Goal: Task Accomplishment & Management: Use online tool/utility

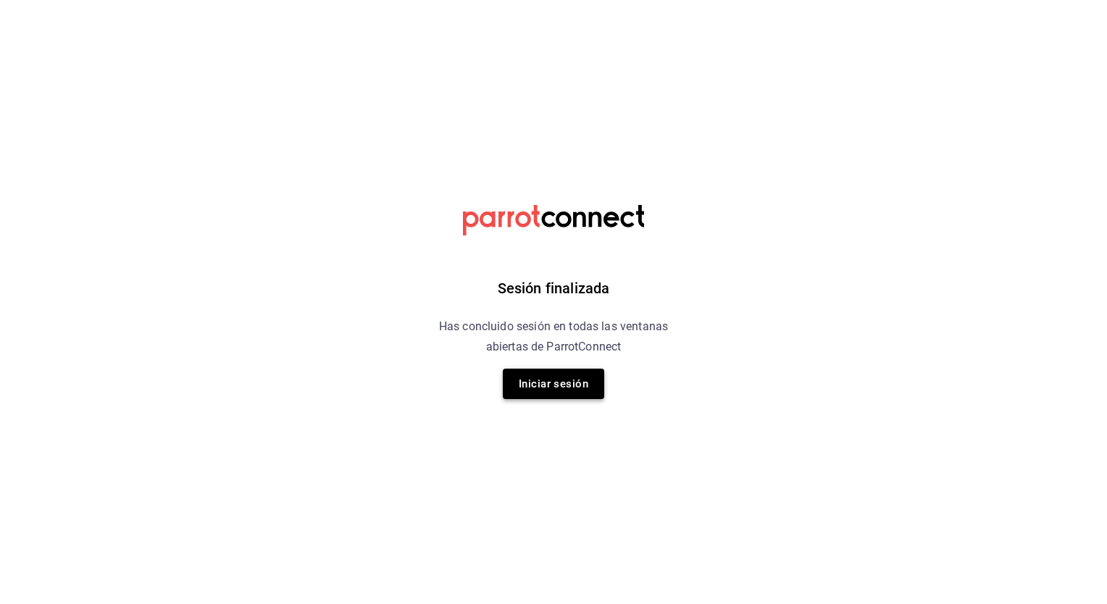
click at [570, 375] on button "Iniciar sesión" at bounding box center [553, 384] width 101 height 30
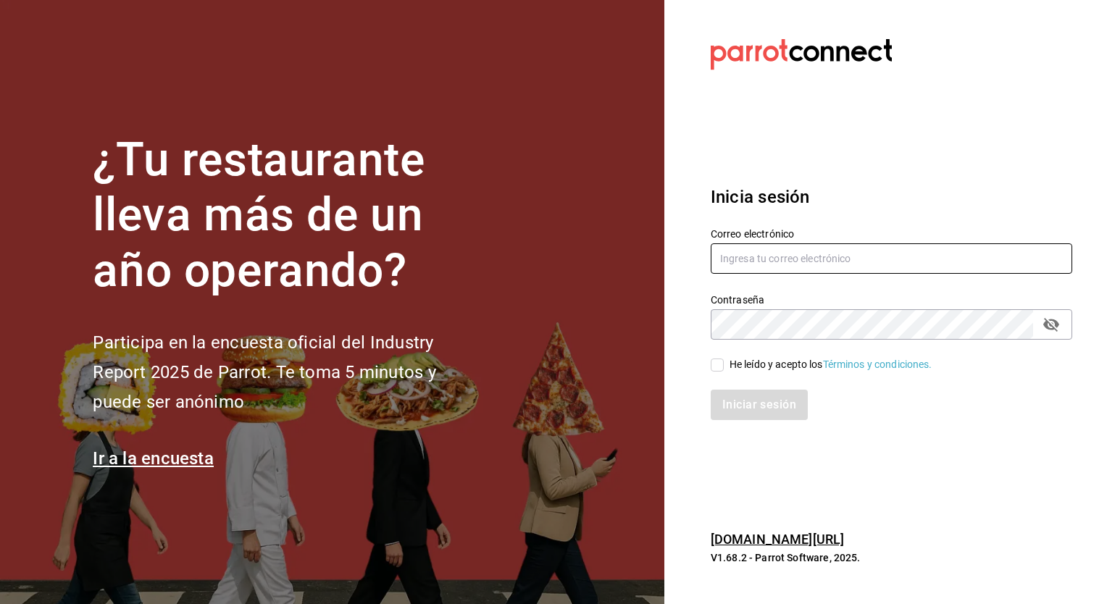
type input "[PERSON_NAME][EMAIL_ADDRESS][PERSON_NAME][DOMAIN_NAME]"
click at [745, 359] on div "He leído y acepto los Términos y condiciones." at bounding box center [830, 364] width 203 height 15
click at [724, 359] on input "He leído y acepto los Términos y condiciones." at bounding box center [717, 365] width 13 height 13
checkbox input "true"
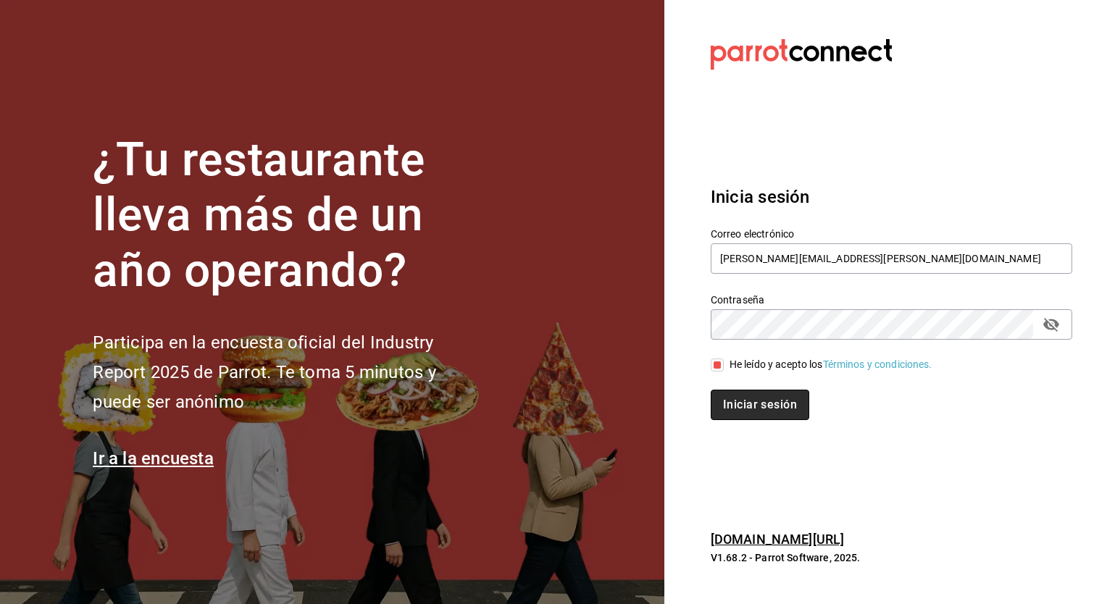
click at [745, 403] on button "Iniciar sesión" at bounding box center [760, 405] width 99 height 30
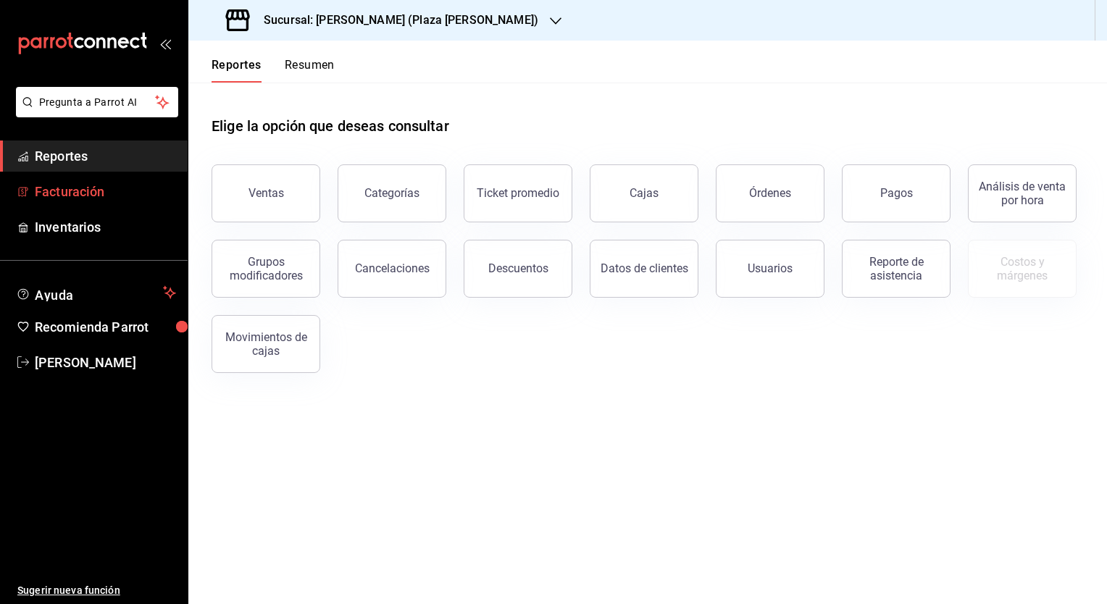
click at [66, 185] on span "Facturación" at bounding box center [105, 192] width 141 height 20
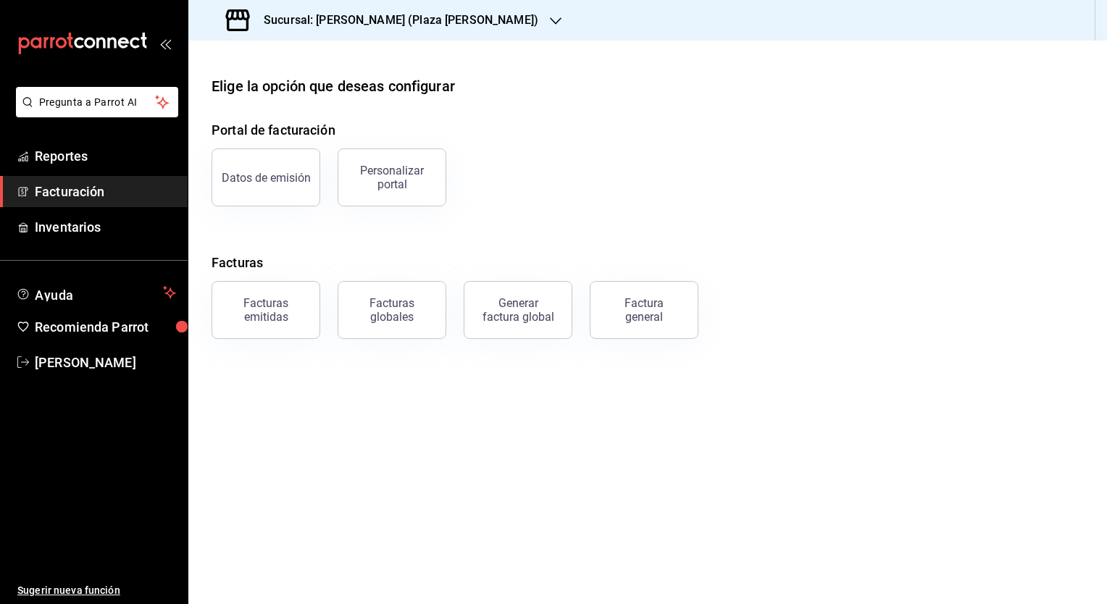
click at [365, 16] on h3 "Sucursal: [PERSON_NAME] (Plaza [PERSON_NAME])" at bounding box center [395, 20] width 286 height 17
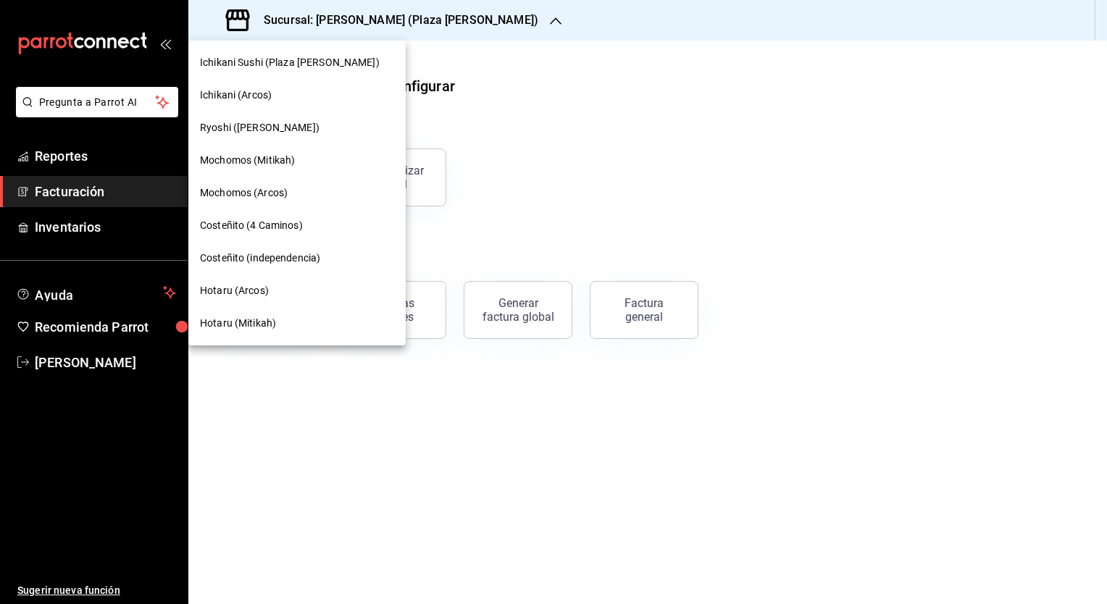
click at [248, 164] on span "Mochomos (Mitikah)" at bounding box center [247, 160] width 95 height 15
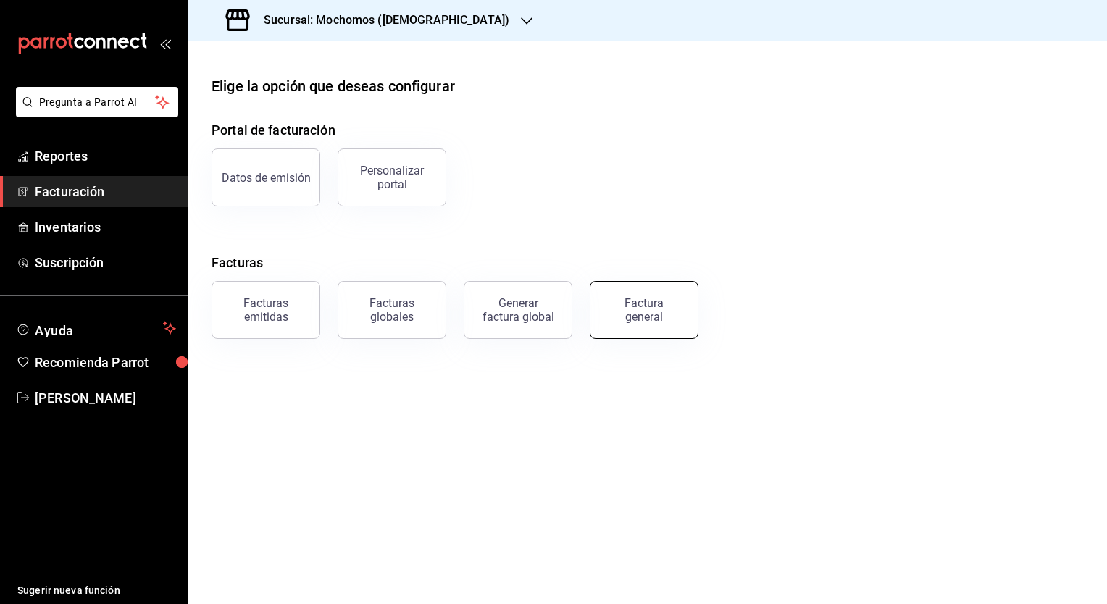
click at [649, 317] on div "Factura general" at bounding box center [644, 310] width 72 height 28
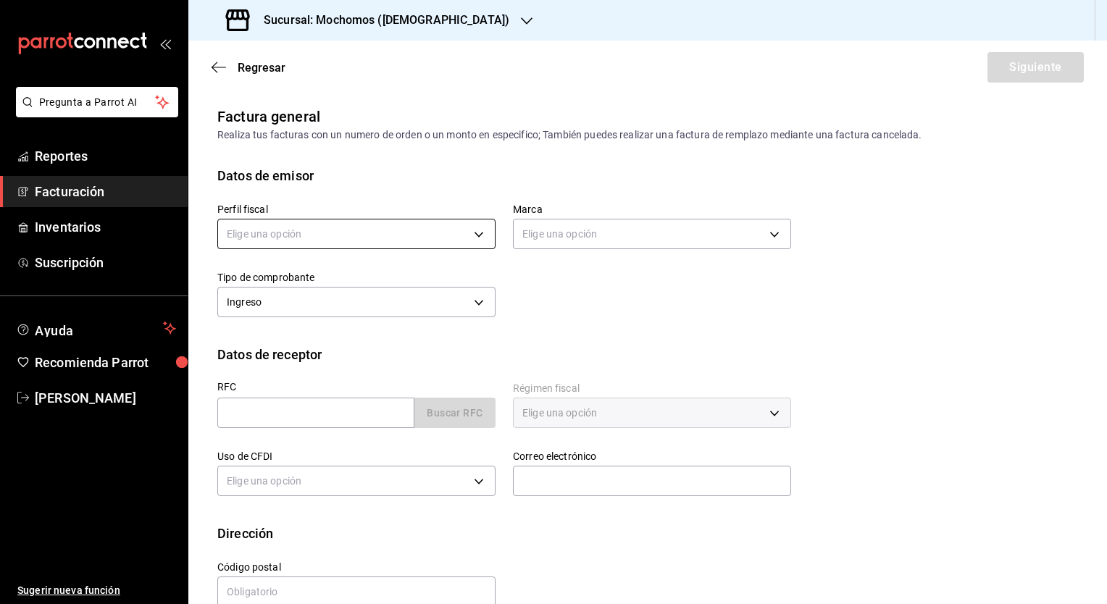
click at [302, 233] on body "Pregunta a Parrot AI Reportes Facturación Inventarios Suscripción Ayuda Recomie…" at bounding box center [553, 302] width 1107 height 604
click at [332, 201] on div at bounding box center [553, 302] width 1107 height 604
click at [314, 245] on body "Pregunta a Parrot AI Reportes Facturación Inventarios Suscripción Ayuda Recomie…" at bounding box center [553, 302] width 1107 height 604
click at [275, 320] on ul "Elige una opción GASTRONOMIA COSMOS" at bounding box center [354, 293] width 273 height 65
click at [276, 318] on li "GASTRONOMIA COSMOS" at bounding box center [354, 307] width 273 height 27
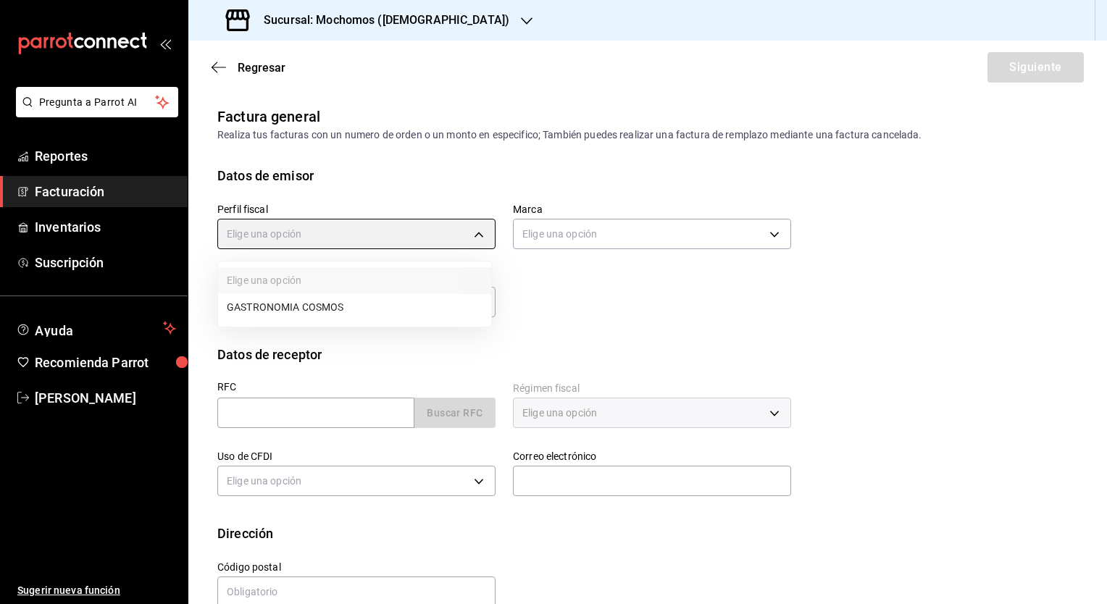
type input "0c8fd8de-9d62-478e-9dc8-04ccc48728b0"
type input "d0e5f648-281b-433d-bf08-9501e0541b8c"
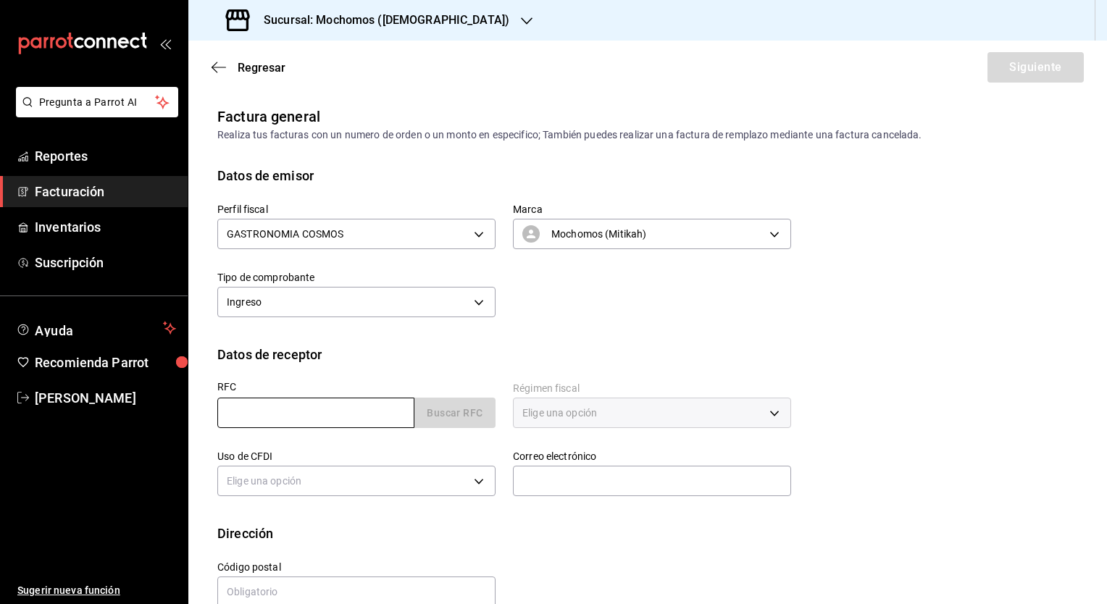
click at [301, 413] on input "text" at bounding box center [315, 413] width 197 height 30
paste input "NFA971101EDA"
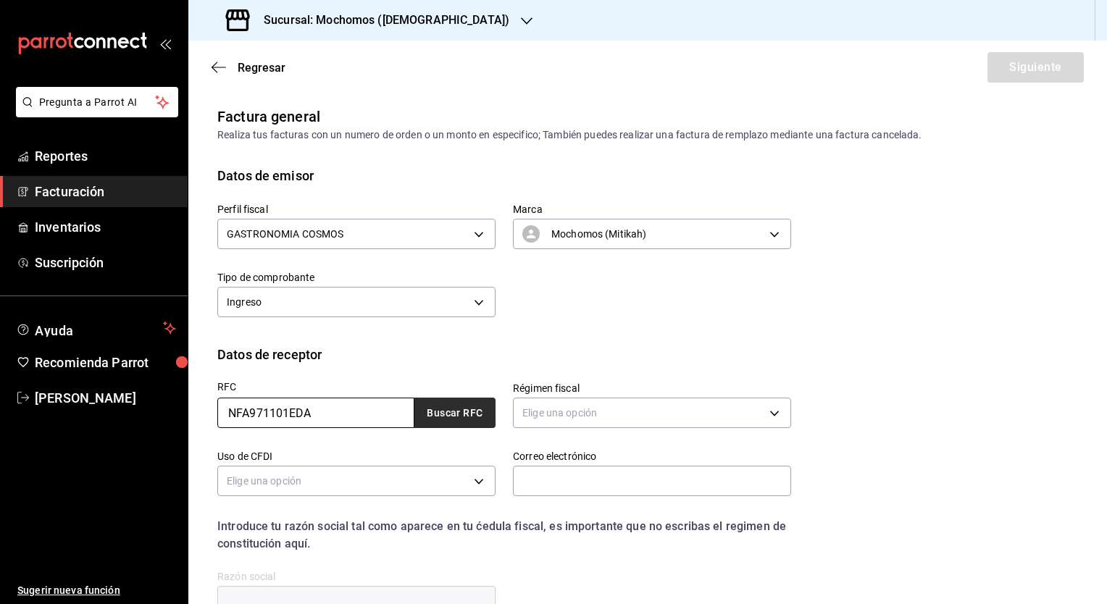
type input "NFA971101EDA"
click at [434, 425] on button "Buscar RFC" at bounding box center [454, 413] width 81 height 30
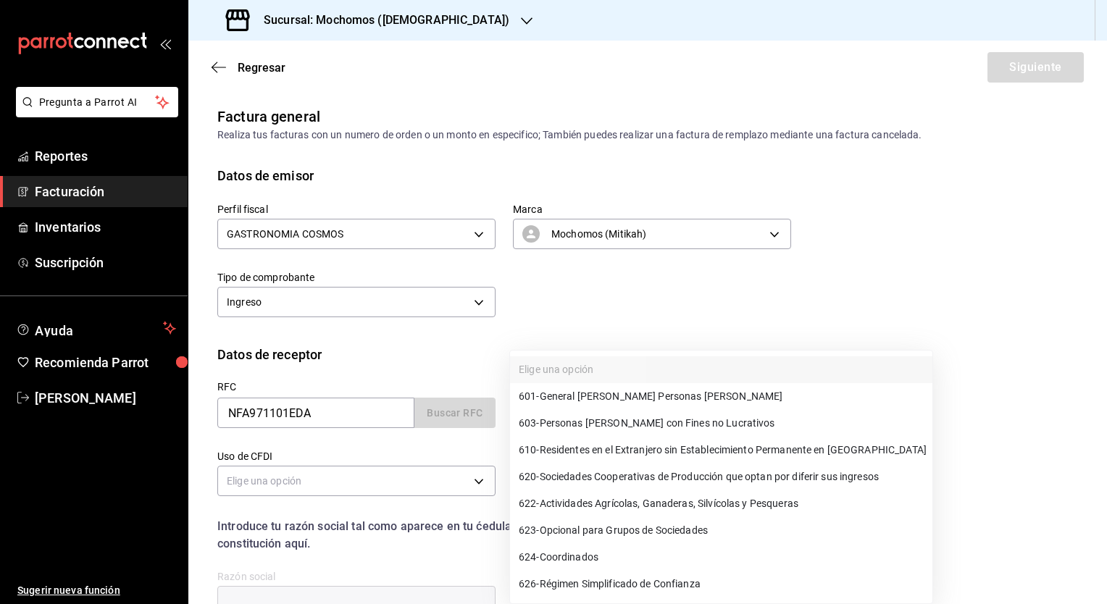
click at [548, 415] on body "Pregunta a Parrot AI Reportes Facturación Inventarios Suscripción Ayuda Recomie…" at bounding box center [553, 302] width 1107 height 604
click at [574, 399] on span "601 - General [PERSON_NAME] Personas [PERSON_NAME]" at bounding box center [651, 396] width 264 height 15
type input "601"
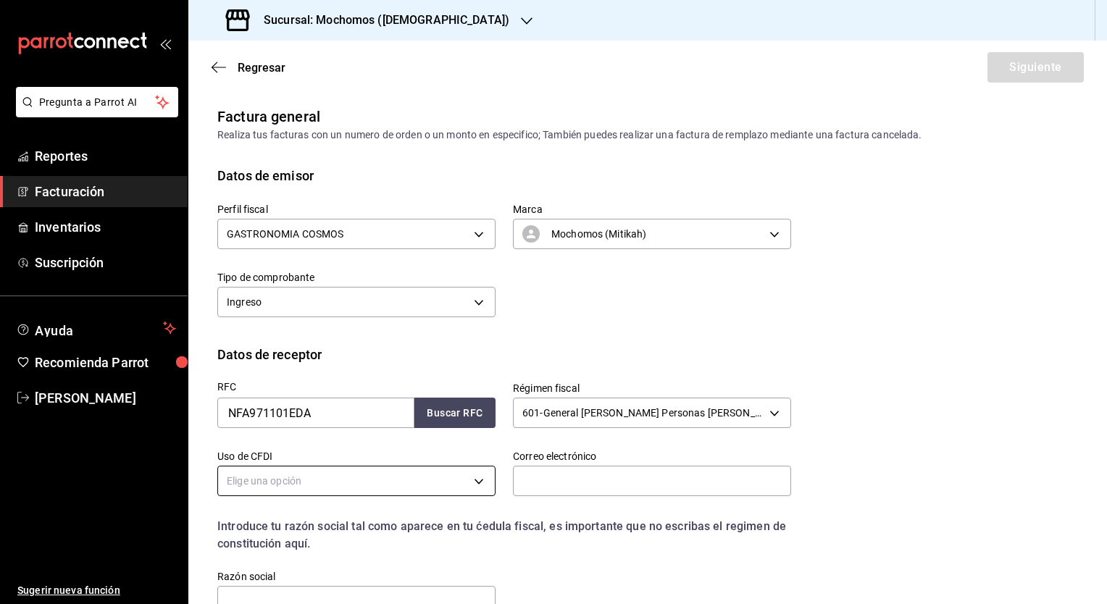
click at [290, 485] on body "Pregunta a Parrot AI Reportes Facturación Inventarios Suscripción Ayuda Recomie…" at bounding box center [553, 302] width 1107 height 604
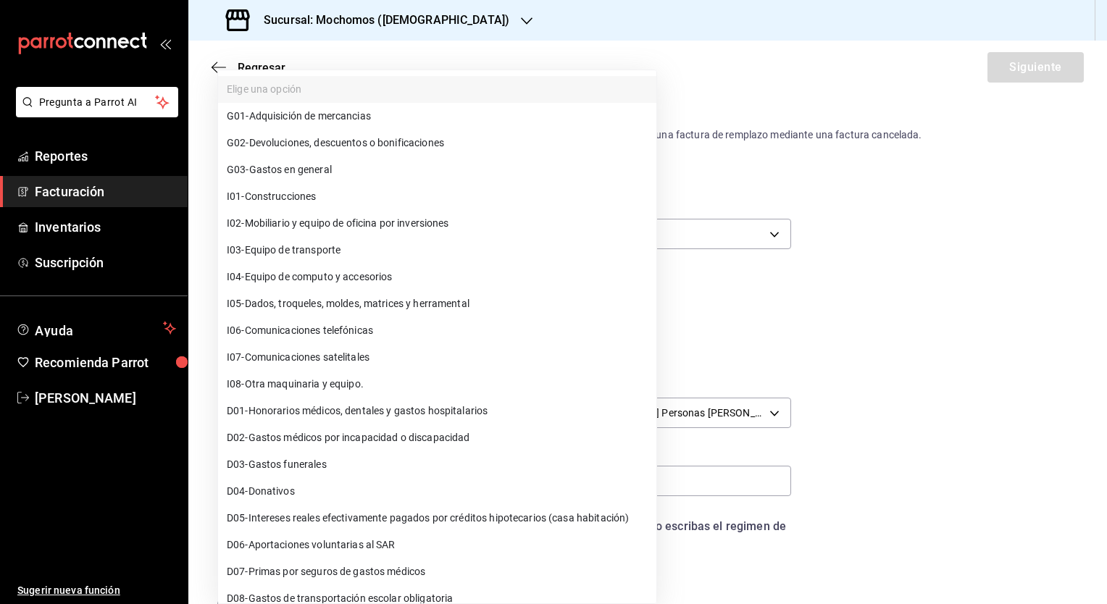
click at [289, 172] on span "G03 - Gastos en general" at bounding box center [279, 169] width 105 height 15
type input "G03"
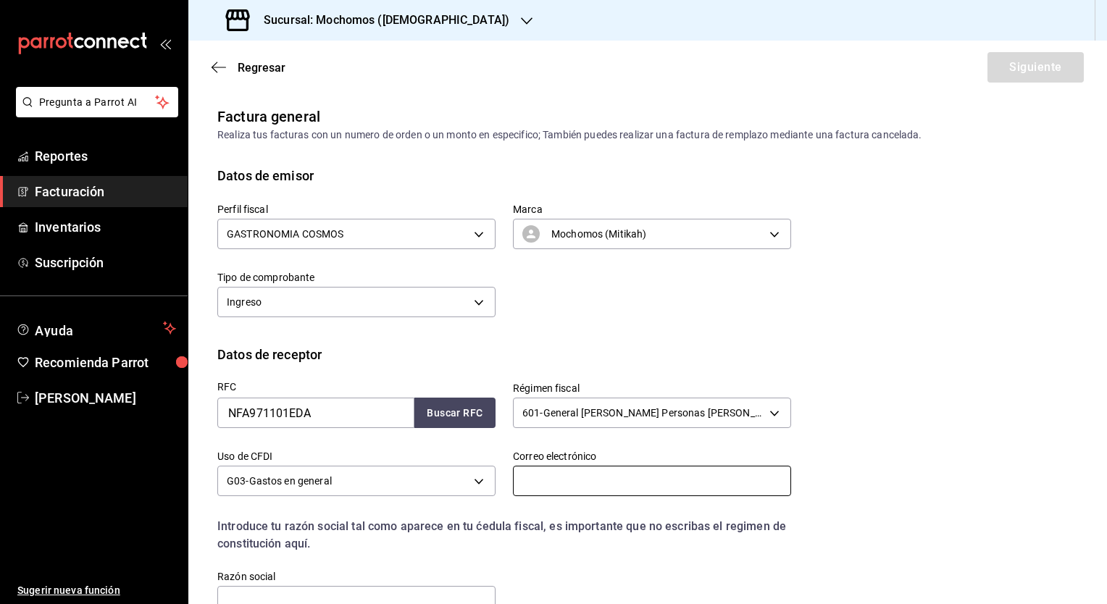
click at [577, 472] on input "text" at bounding box center [652, 481] width 278 height 30
paste input "[EMAIL_ADDRESS][DOMAIN_NAME]"
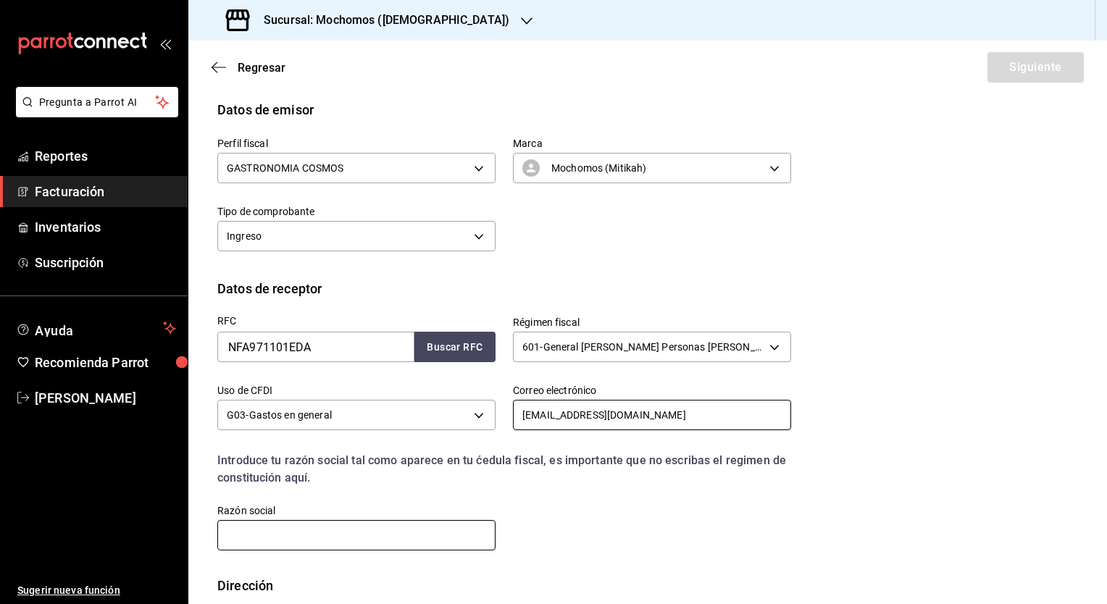
scroll to position [145, 0]
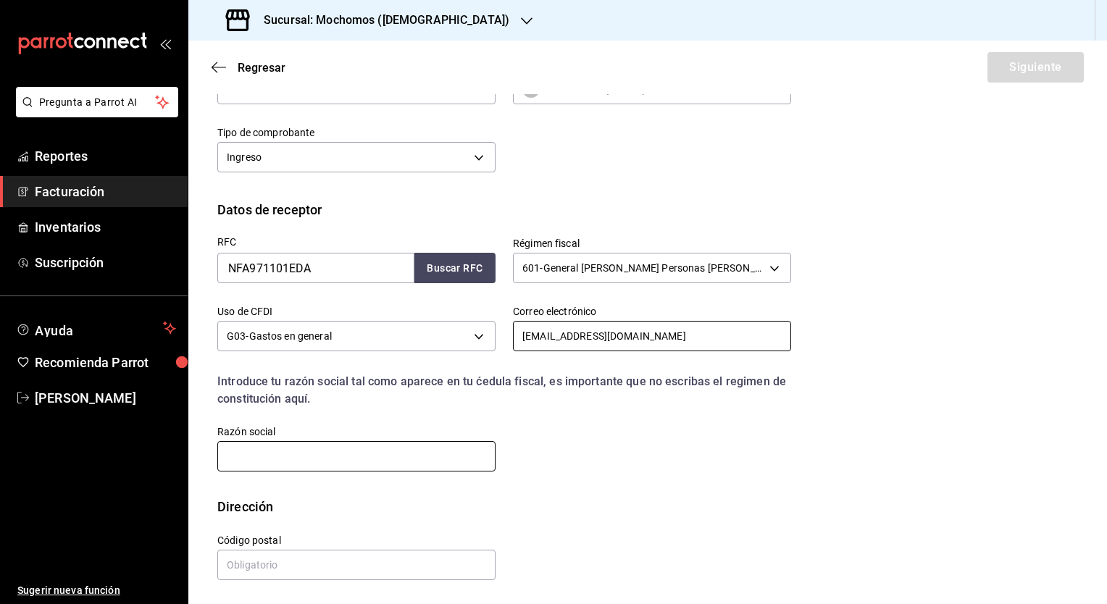
type input "[EMAIL_ADDRESS][DOMAIN_NAME]"
click at [322, 460] on input "text" at bounding box center [356, 456] width 278 height 30
paste input "NOVARTIS FARMACEUTICA"
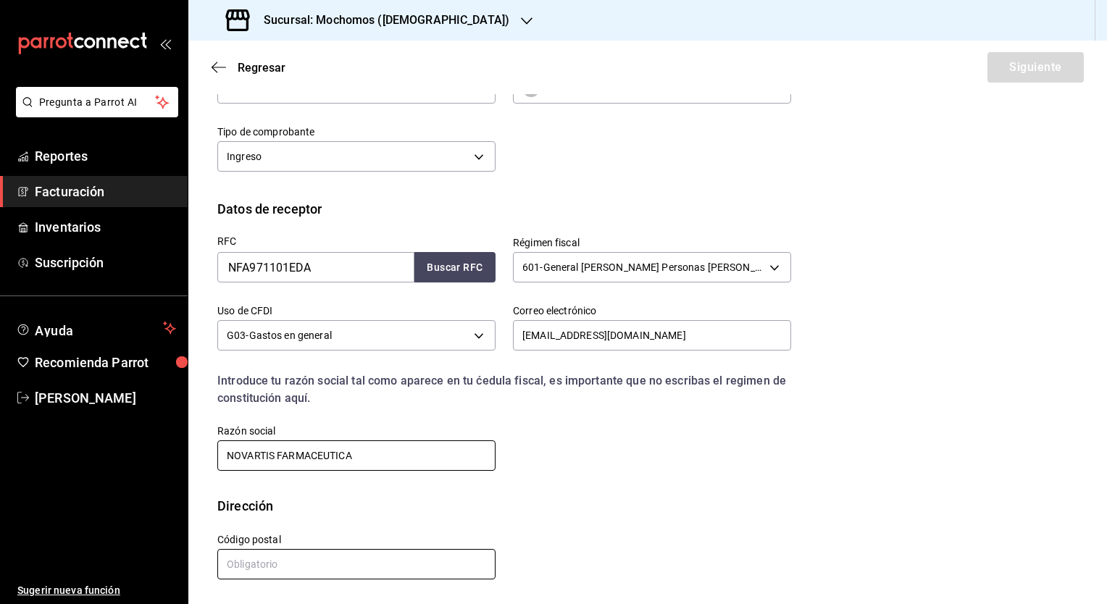
type input "NOVARTIS FARMACEUTICA"
click at [284, 569] on input "text" at bounding box center [356, 564] width 278 height 30
type input "01090"
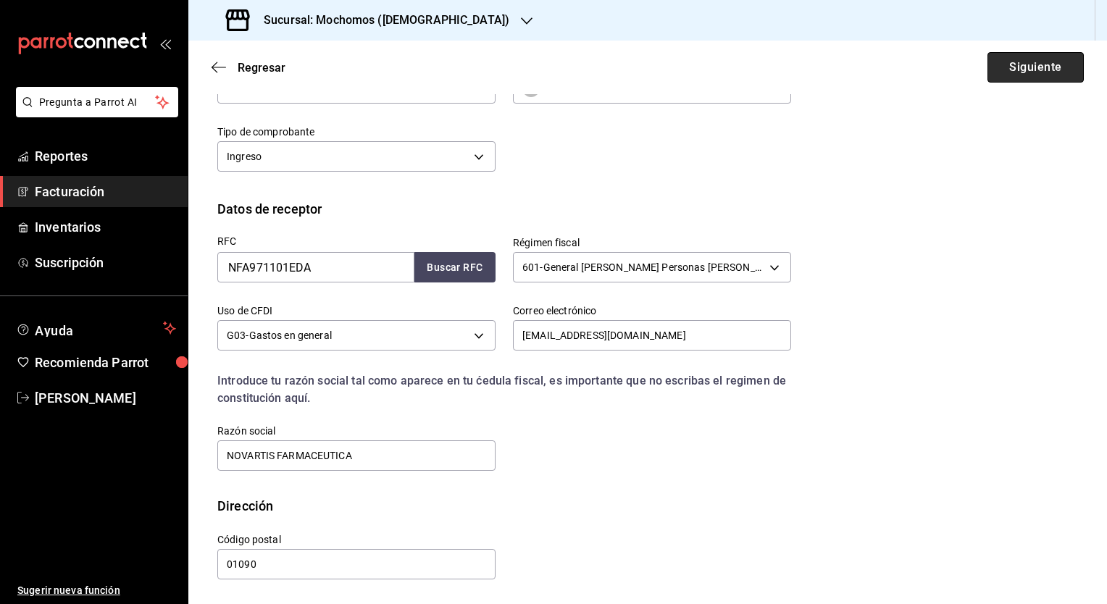
click at [1004, 75] on button "Siguiente" at bounding box center [1035, 67] width 96 height 30
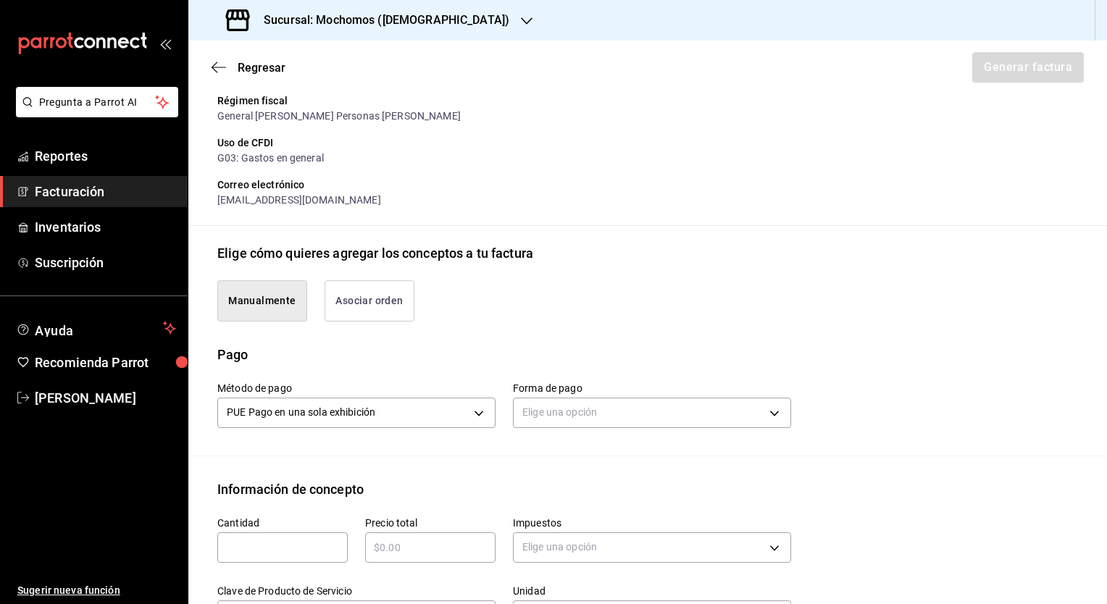
scroll to position [218, 0]
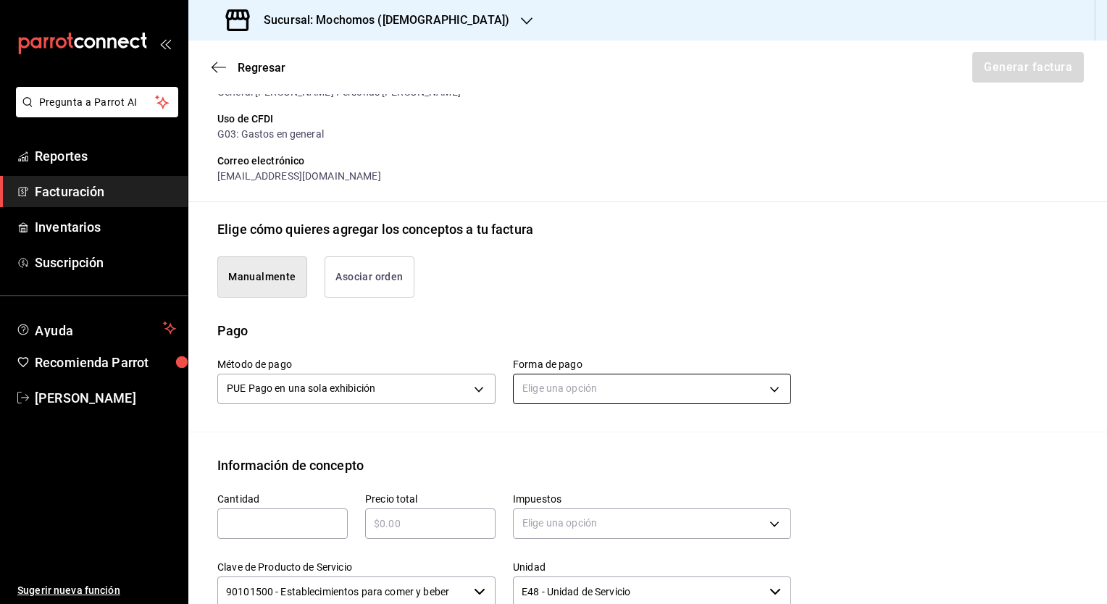
click at [577, 399] on body "Pregunta a Parrot AI Reportes Facturación Inventarios Suscripción Ayuda Recomie…" at bounding box center [553, 302] width 1107 height 604
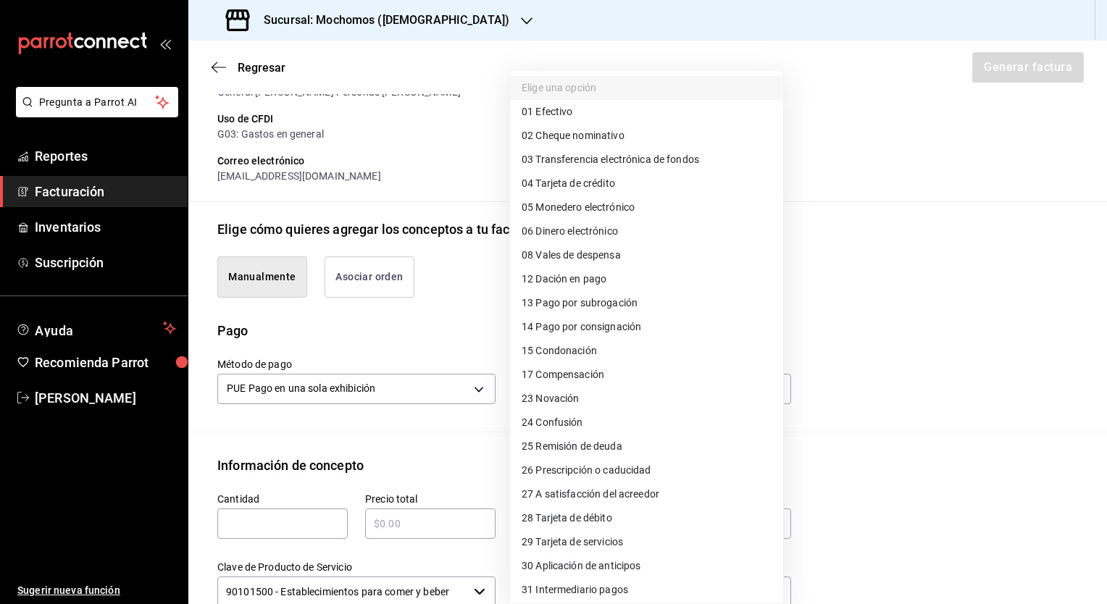
click at [571, 183] on span "04 Tarjeta de crédito" at bounding box center [567, 183] width 93 height 15
type input "04"
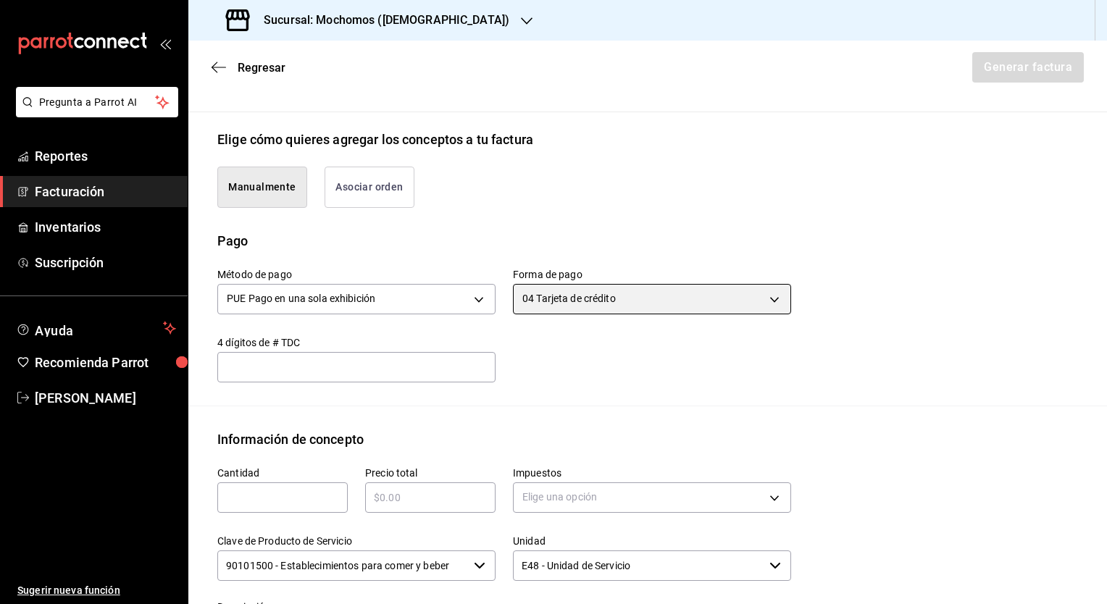
scroll to position [363, 0]
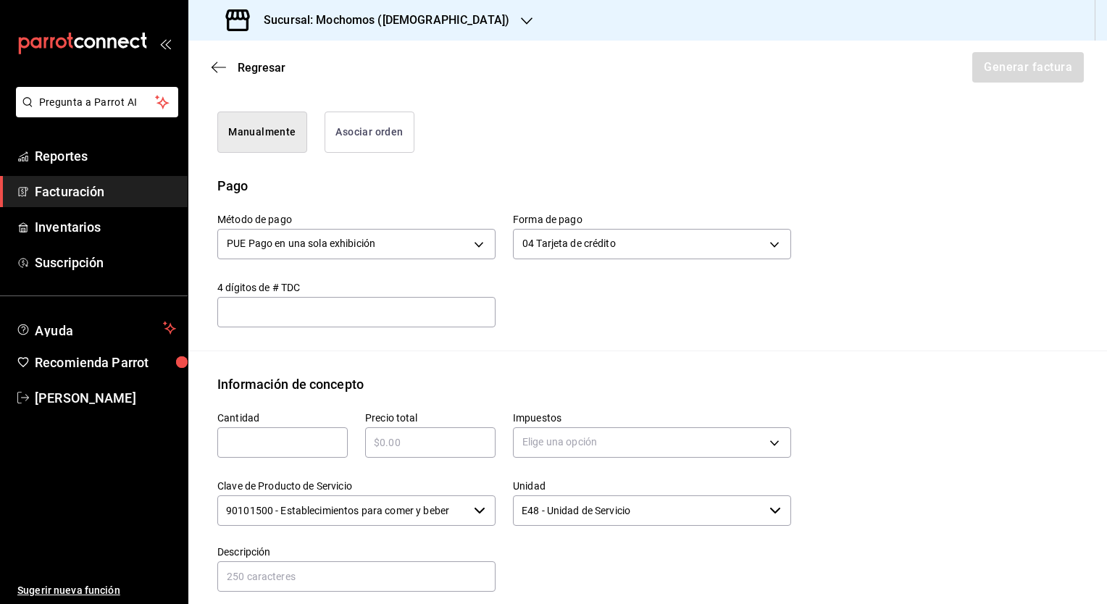
click at [292, 453] on div "​" at bounding box center [282, 442] width 130 height 30
type input "1"
type input "$2237"
click at [561, 439] on body "Pregunta a Parrot AI Reportes Facturación Inventarios Suscripción Ayuda Recomie…" at bounding box center [553, 302] width 1107 height 604
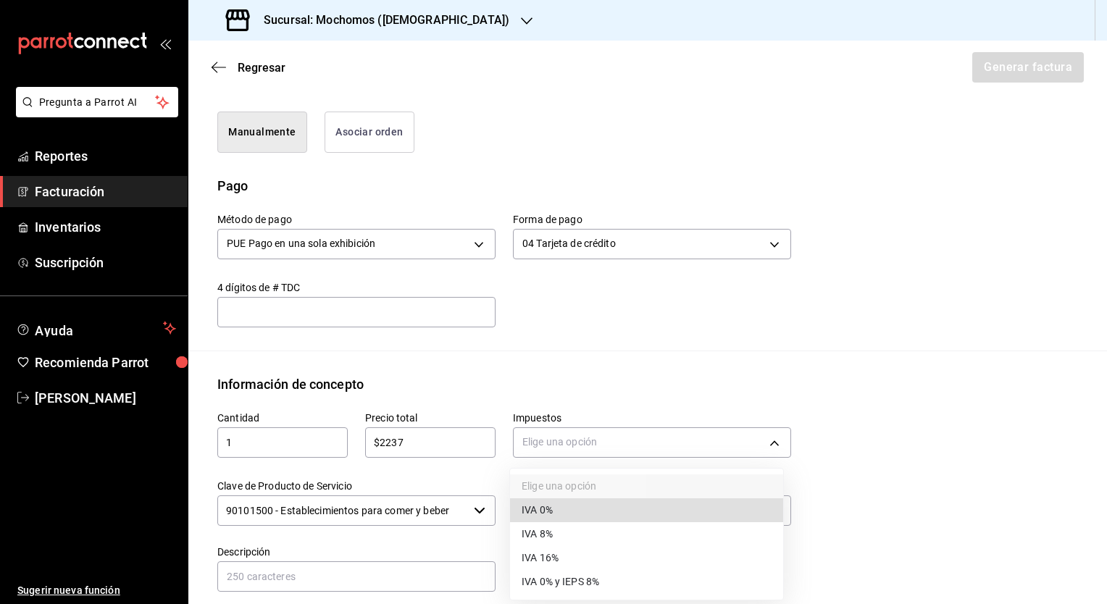
click at [544, 561] on span "IVA 16%" at bounding box center [539, 557] width 37 height 15
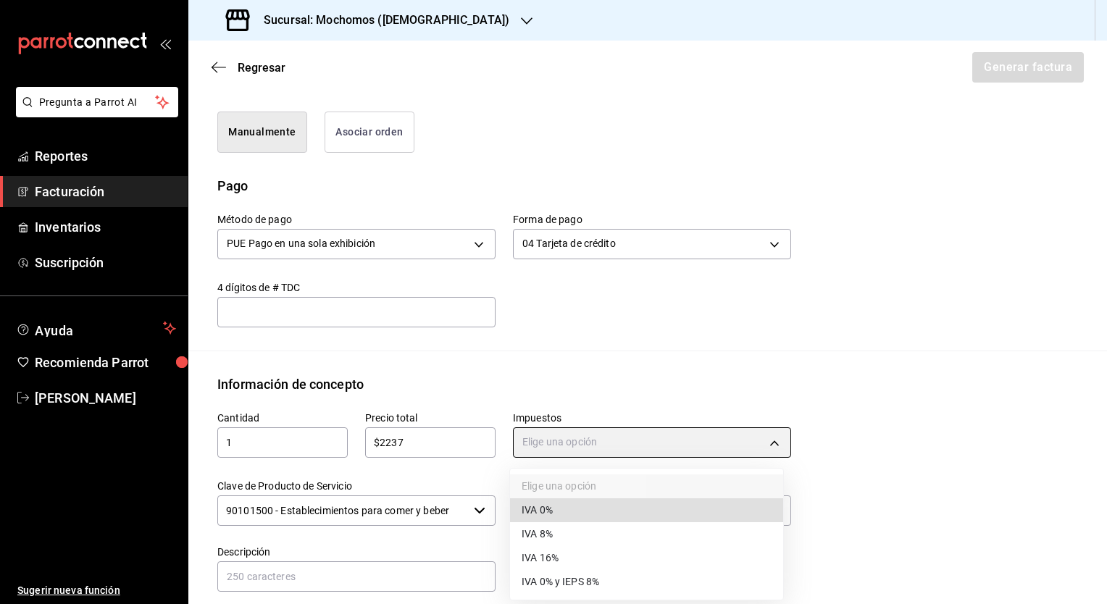
type input "IVA_16"
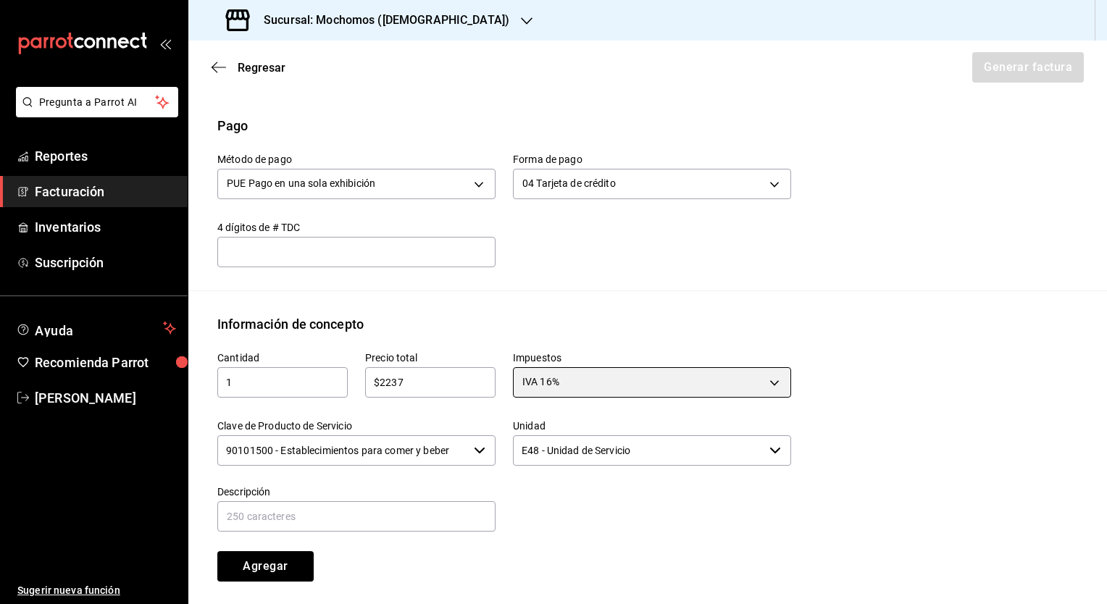
scroll to position [508, 0]
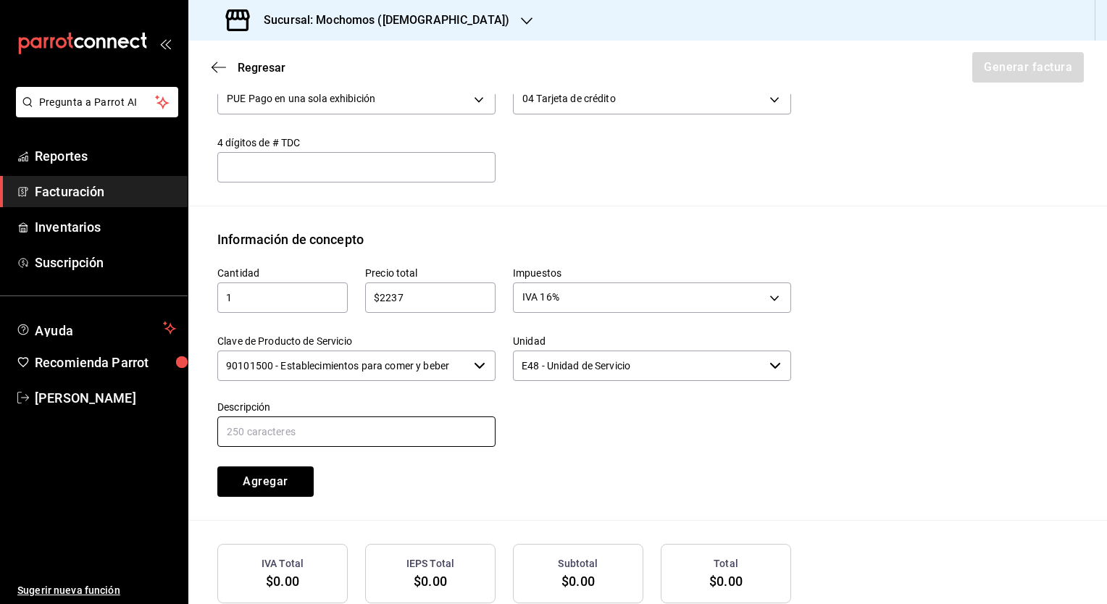
click at [332, 444] on input "text" at bounding box center [356, 431] width 278 height 30
click at [421, 430] on input "Consumo de alimentos y bebidas del 300525" at bounding box center [356, 431] width 278 height 30
type input "Consumo de alimentos y bebidas del 010825"
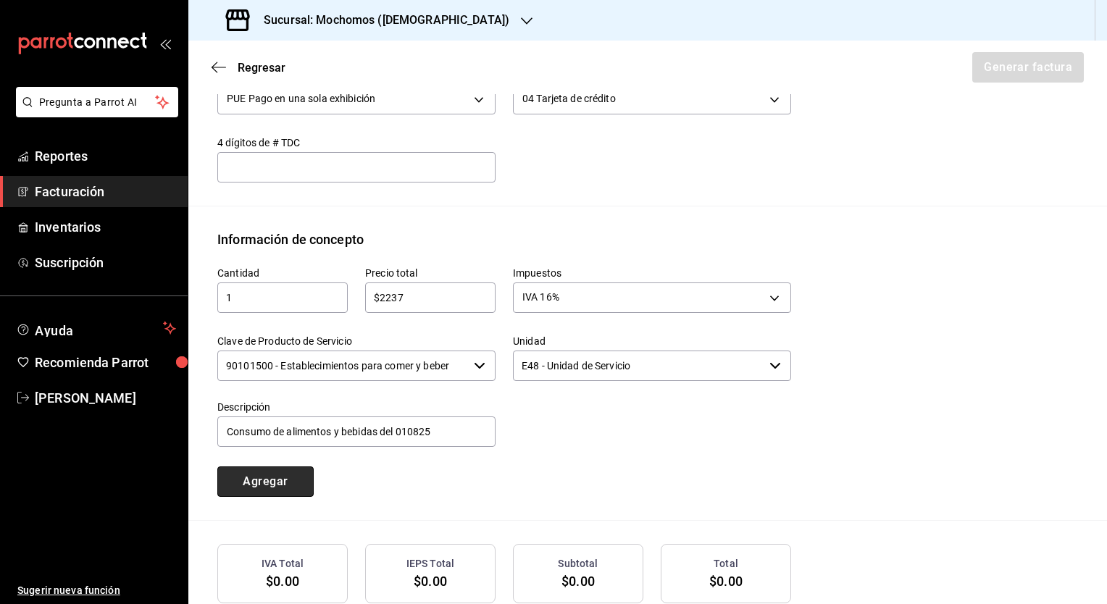
click at [240, 476] on button "Agregar" at bounding box center [265, 481] width 96 height 30
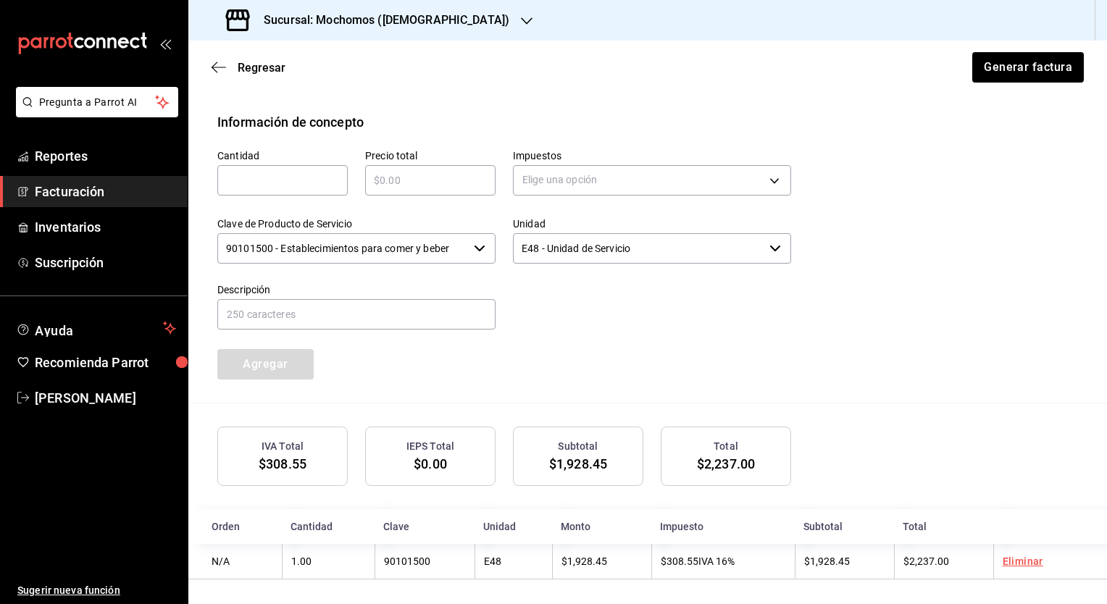
scroll to position [629, 0]
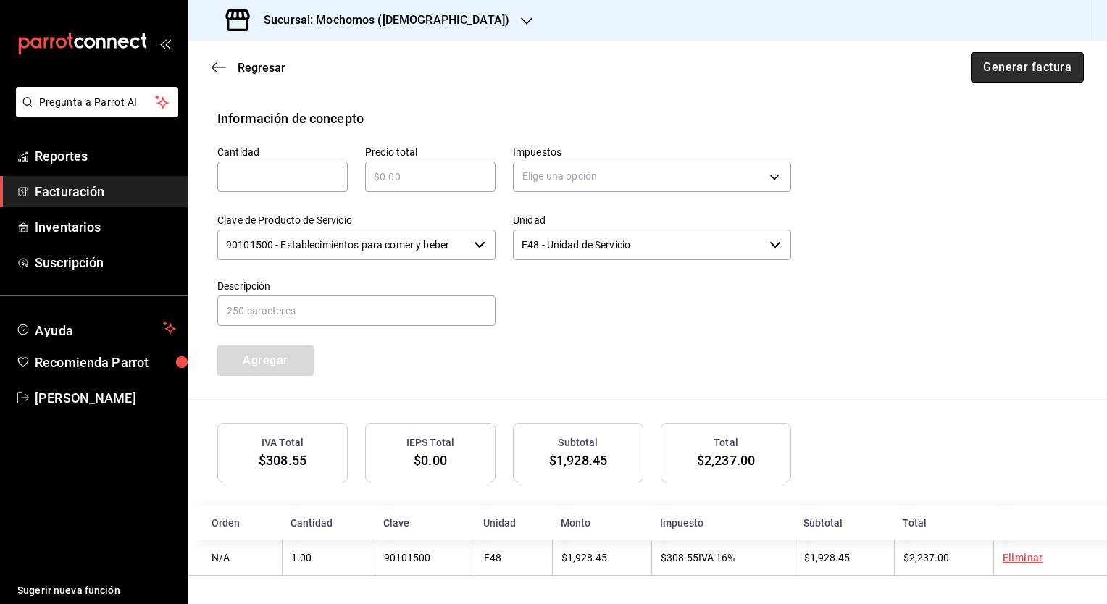
click at [995, 70] on button "Generar factura" at bounding box center [1027, 67] width 113 height 30
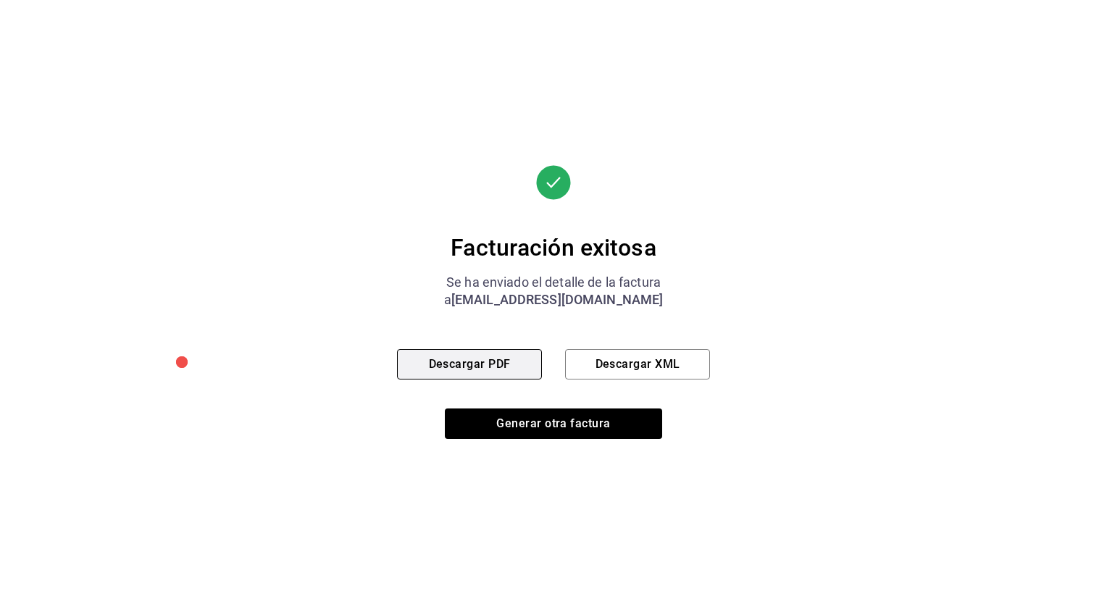
click at [498, 358] on button "Descargar PDF" at bounding box center [469, 364] width 145 height 30
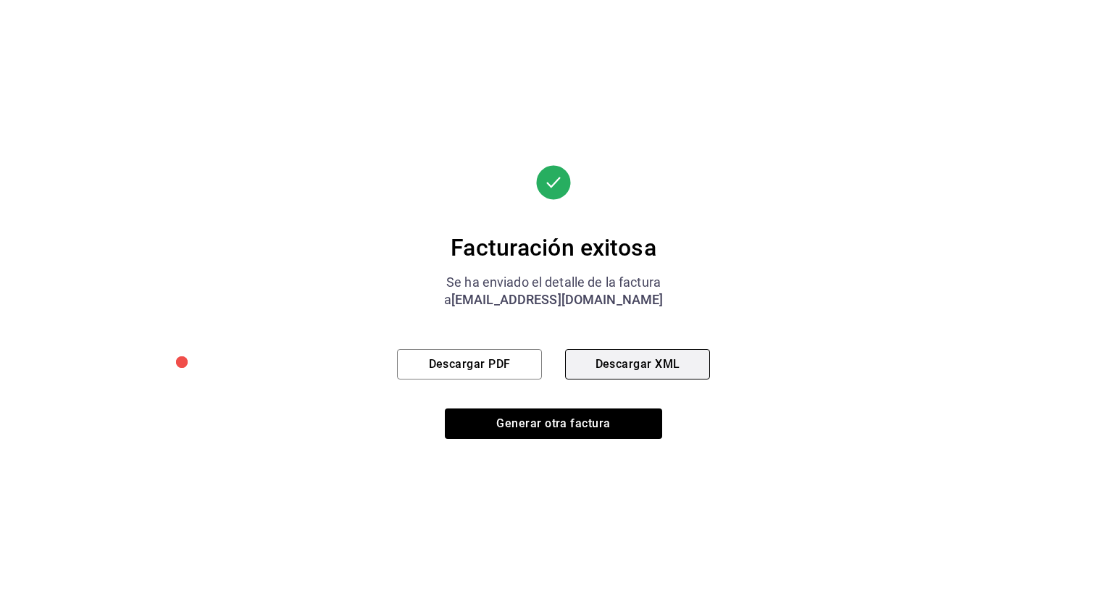
click at [629, 366] on button "Descargar XML" at bounding box center [637, 364] width 145 height 30
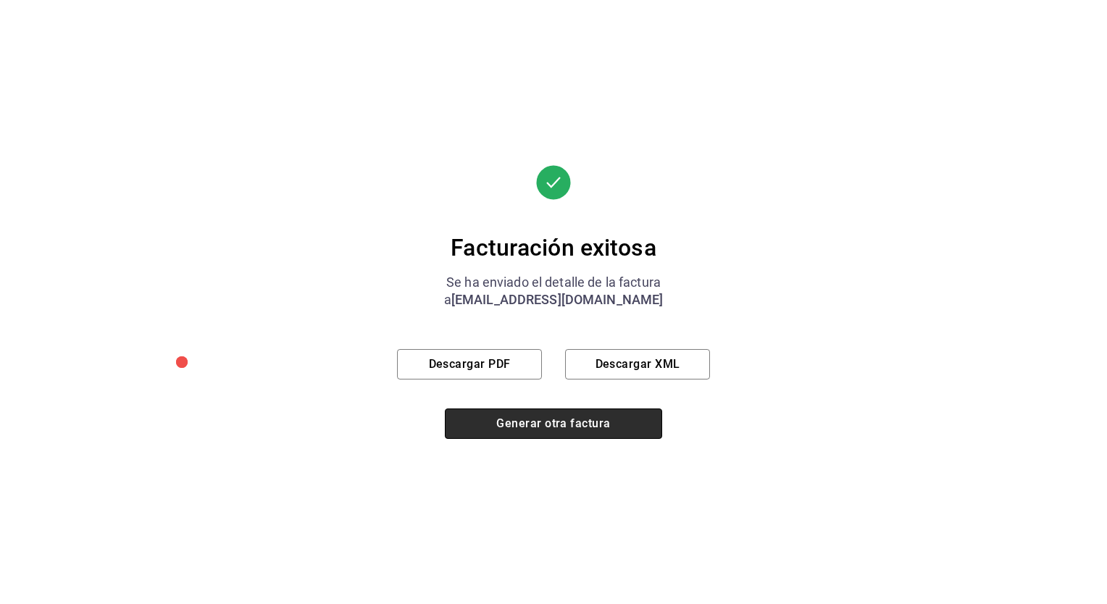
click at [508, 420] on button "Generar otra factura" at bounding box center [553, 424] width 217 height 30
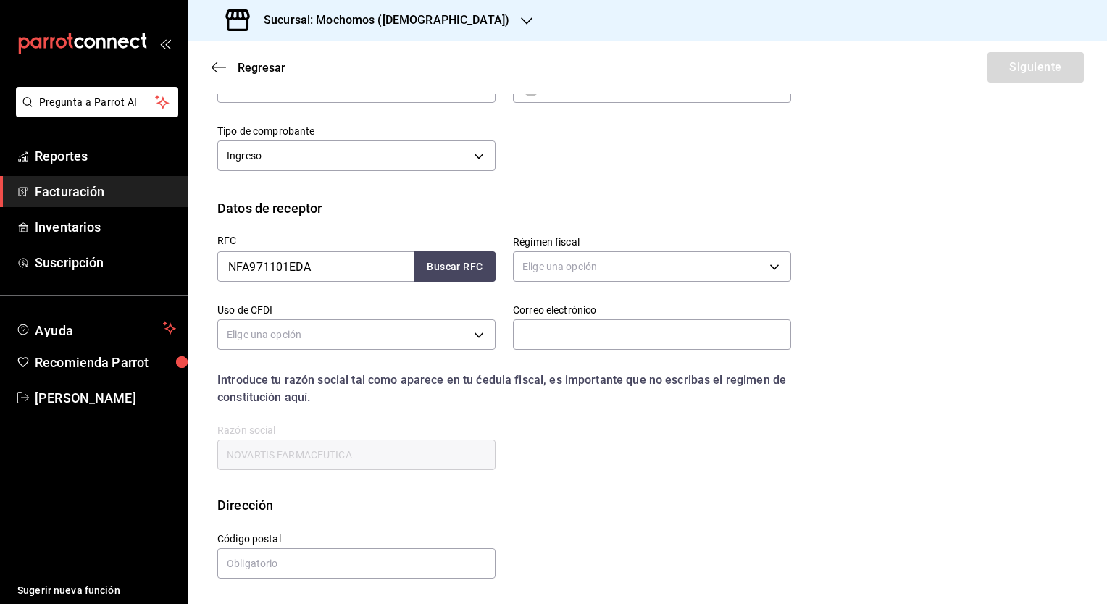
scroll to position [28, 0]
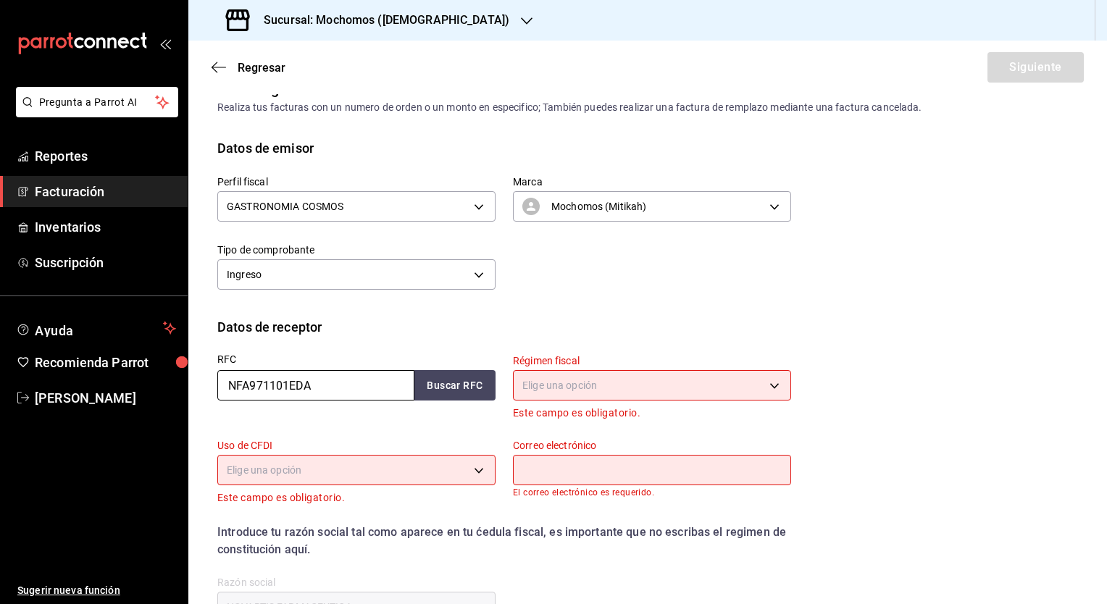
click at [336, 395] on input "NFA971101EDA" at bounding box center [315, 385] width 197 height 30
drag, startPoint x: 356, startPoint y: 387, endPoint x: 177, endPoint y: 420, distance: 182.0
click at [0, 373] on div "Pregunta a Parrot AI Reportes Facturación Inventarios Suscripción Ayuda Recomie…" at bounding box center [553, 302] width 1107 height 604
paste input "PBS231006TI5"
type input "PBS231006TI5"
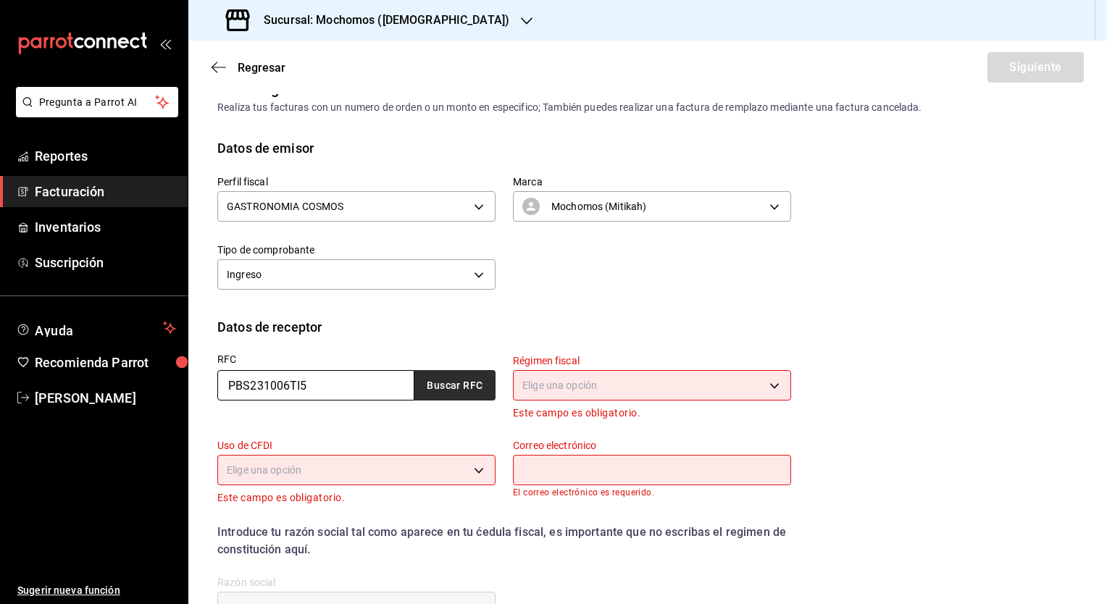
type input "PBS231006TI5"
drag, startPoint x: 433, startPoint y: 378, endPoint x: 442, endPoint y: 380, distance: 8.8
click at [433, 378] on button "Buscar RFC" at bounding box center [454, 385] width 81 height 30
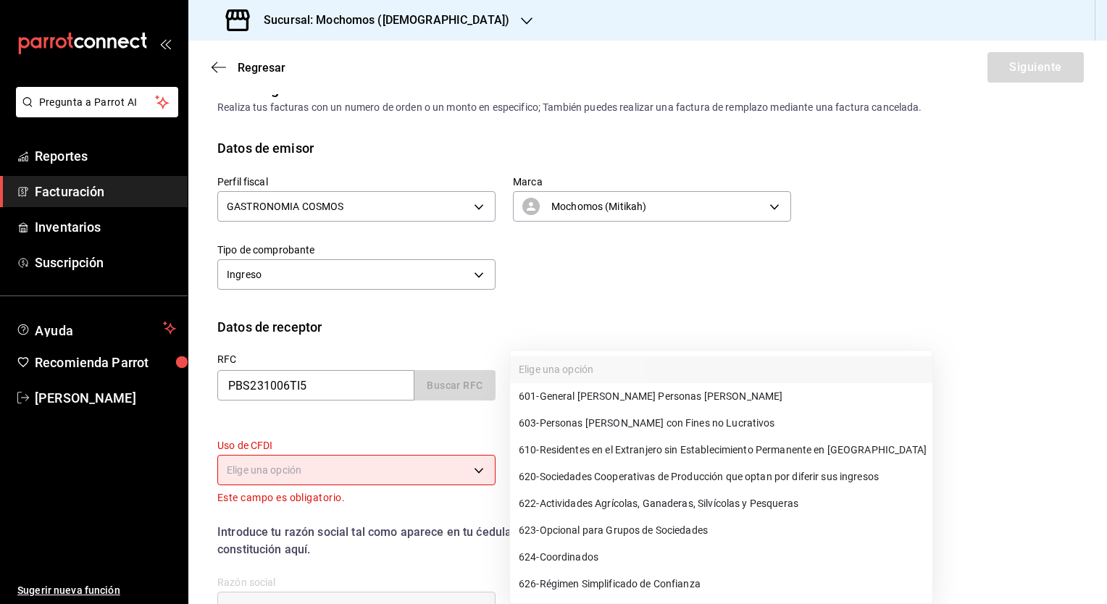
click at [557, 384] on body "Pregunta a Parrot AI Reportes Facturación Inventarios Suscripción Ayuda Recomie…" at bounding box center [553, 302] width 1107 height 604
click at [562, 399] on span "601 - General [PERSON_NAME] Personas [PERSON_NAME]" at bounding box center [651, 396] width 264 height 15
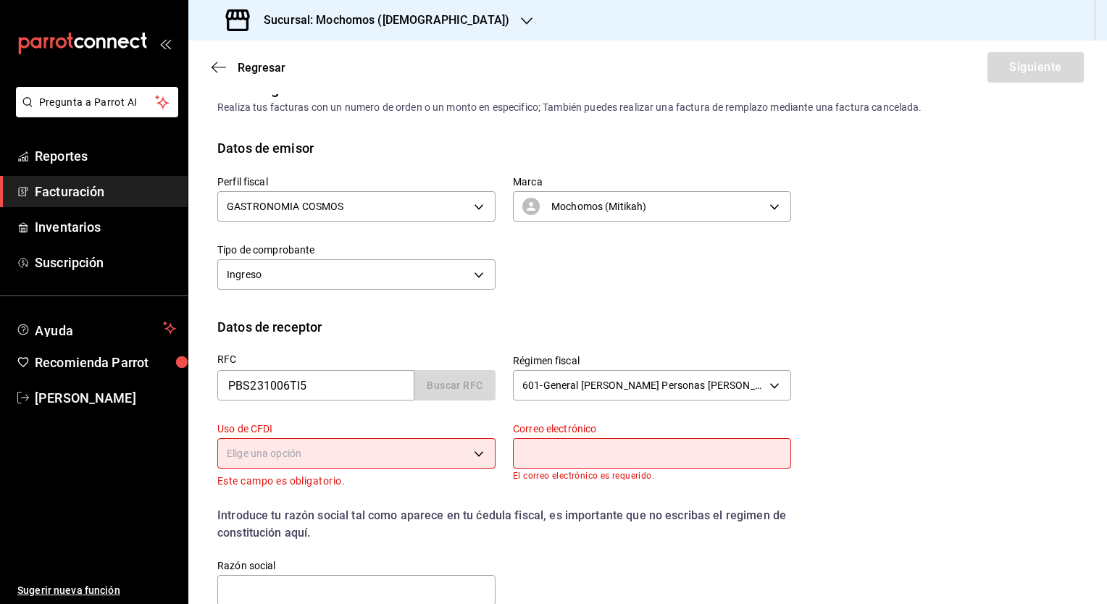
click at [293, 448] on body "Pregunta a Parrot AI Reportes Facturación Inventarios Suscripción Ayuda Recomie…" at bounding box center [553, 302] width 1107 height 604
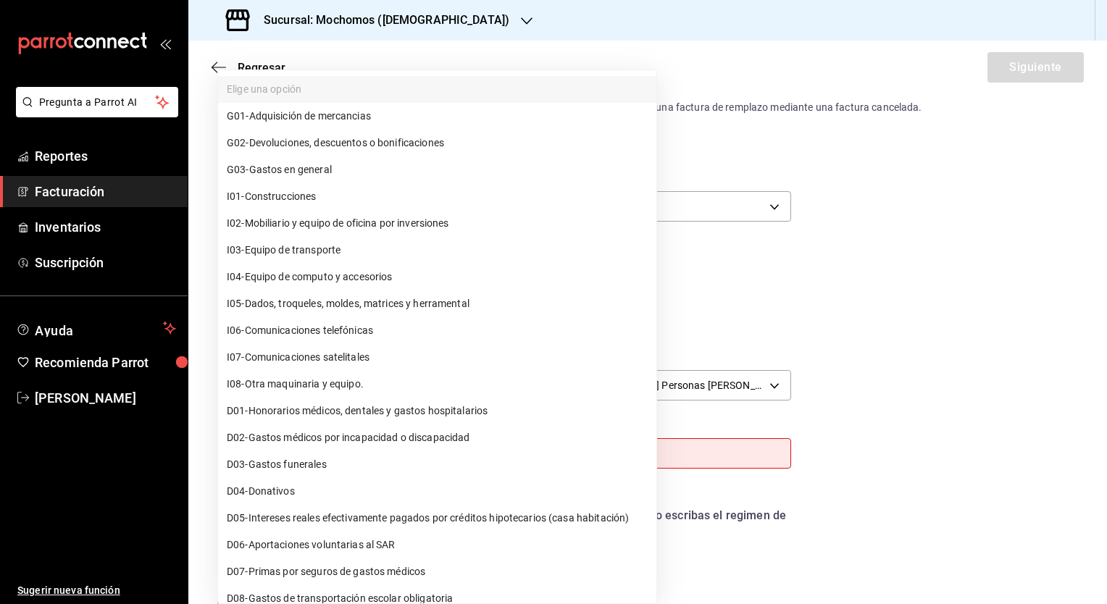
type input "603"
type input "G03"
type input "[PERSON_NAME][EMAIL_ADDRESS][PERSON_NAME][DOMAIN_NAME]"
type input "[PERSON_NAME] BU SERVICES"
type input "14250"
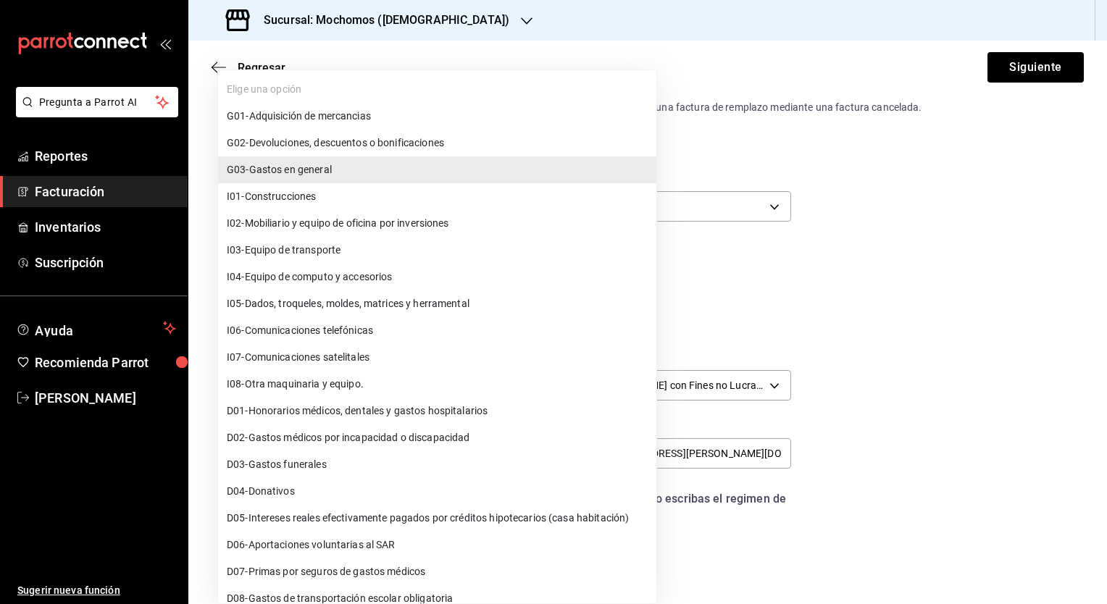
click at [309, 171] on span "G03 - Gastos en general" at bounding box center [279, 169] width 105 height 15
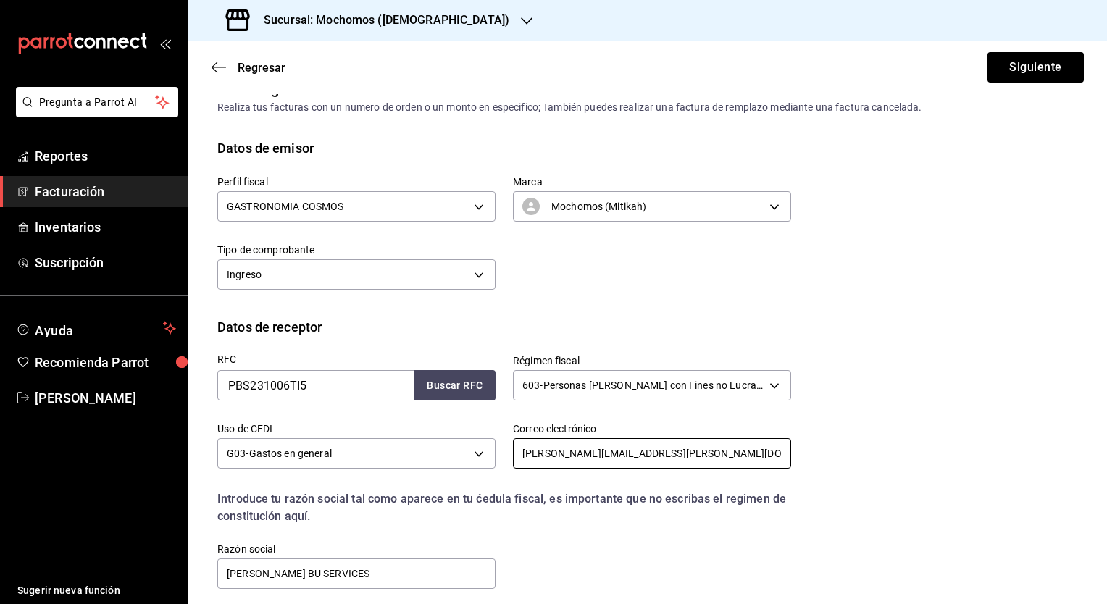
click at [612, 453] on input "[PERSON_NAME][EMAIL_ADDRESS][PERSON_NAME][DOMAIN_NAME]" at bounding box center [652, 453] width 278 height 30
drag, startPoint x: 428, startPoint y: 433, endPoint x: 264, endPoint y: 437, distance: 164.5
click at [278, 434] on div "RFC PBS231006TI5 Buscar RFC Régimen fiscal 603 - Personas [PERSON_NAME] con Fin…" at bounding box center [495, 464] width 591 height 254
paste input "[EMAIL_ADDRESS]"
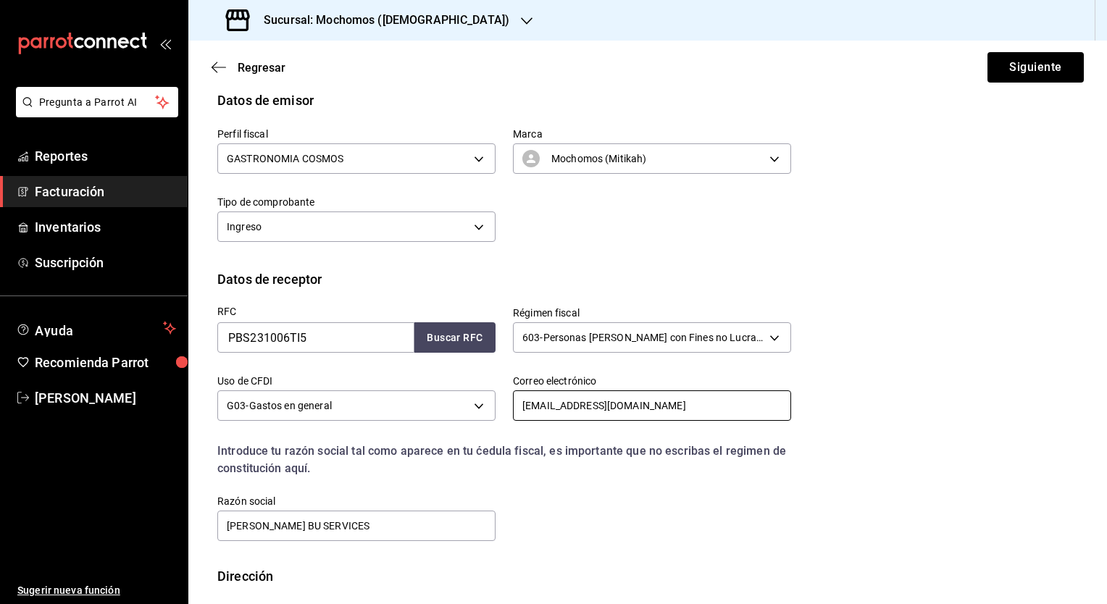
scroll to position [146, 0]
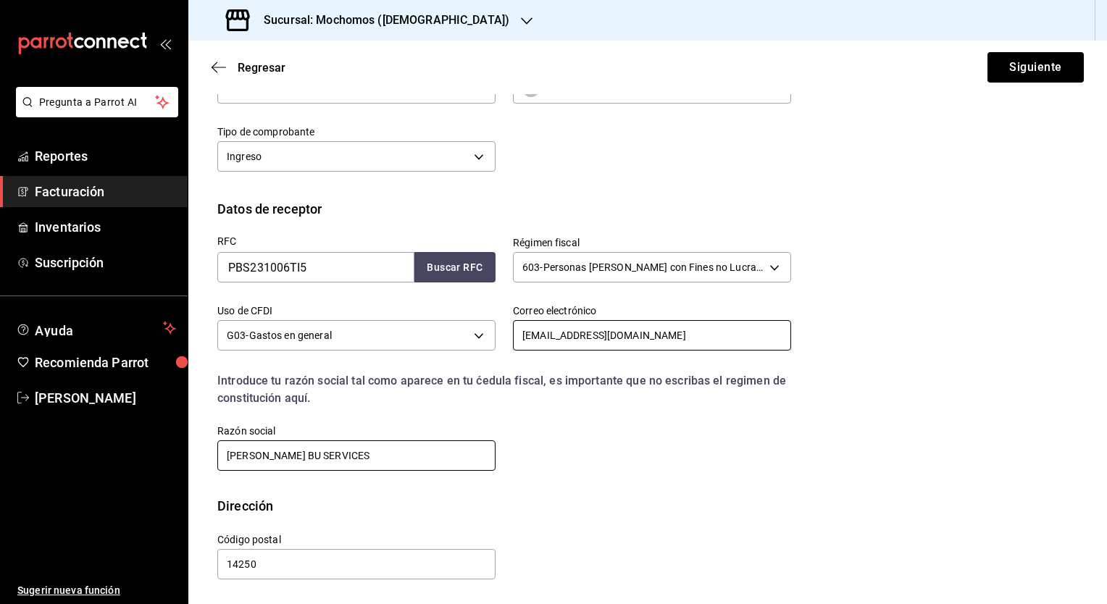
type input "[EMAIL_ADDRESS][DOMAIN_NAME]"
click at [359, 453] on input "[PERSON_NAME] BU SERVICES" at bounding box center [356, 455] width 278 height 30
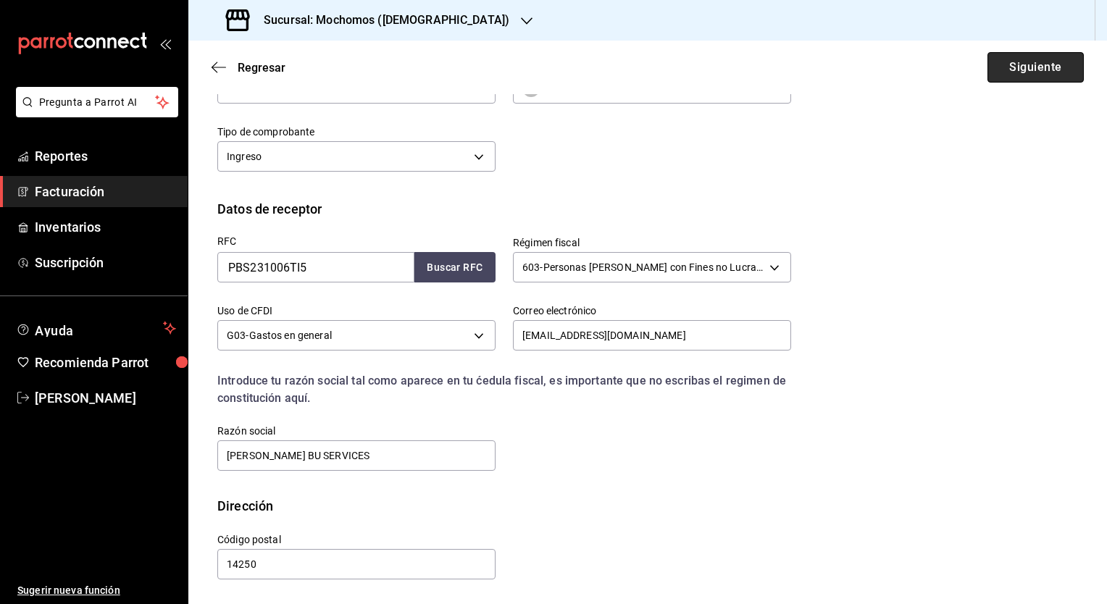
click at [1040, 77] on button "Siguiente" at bounding box center [1035, 67] width 96 height 30
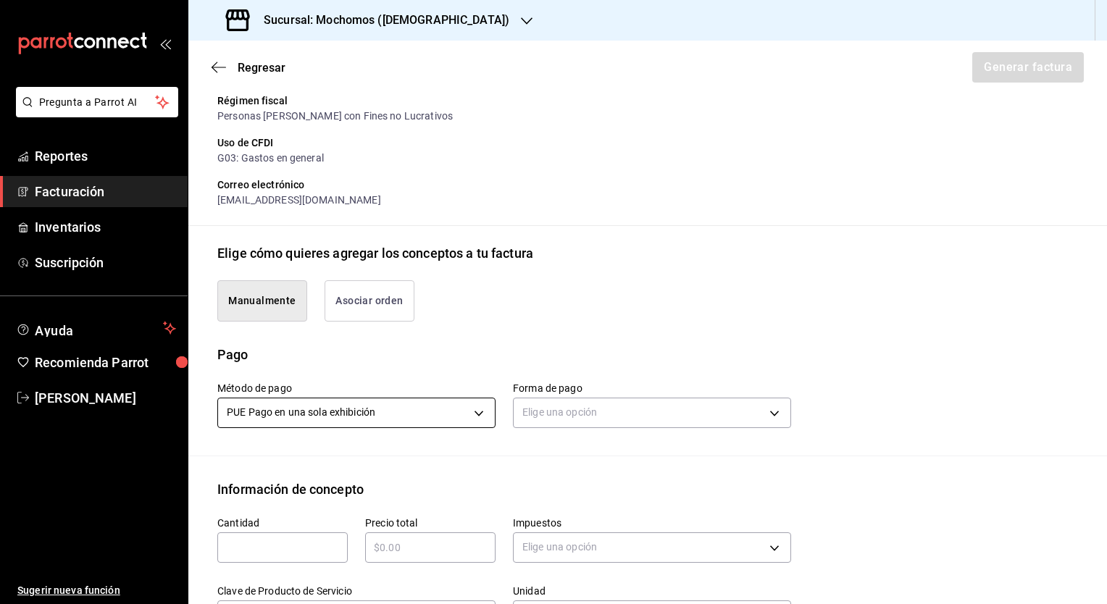
scroll to position [290, 0]
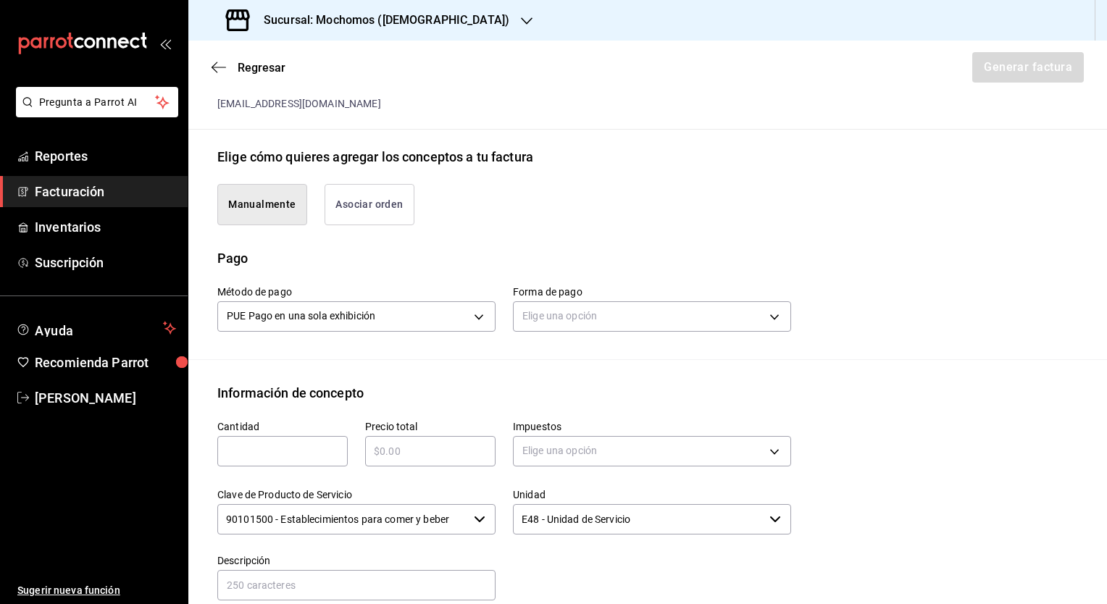
click at [285, 445] on input "text" at bounding box center [282, 451] width 130 height 17
type input "1"
click at [408, 445] on input "text" at bounding box center [430, 451] width 130 height 17
click at [437, 446] on input "$338" at bounding box center [430, 451] width 130 height 17
click at [398, 451] on input "$3380" at bounding box center [430, 451] width 130 height 17
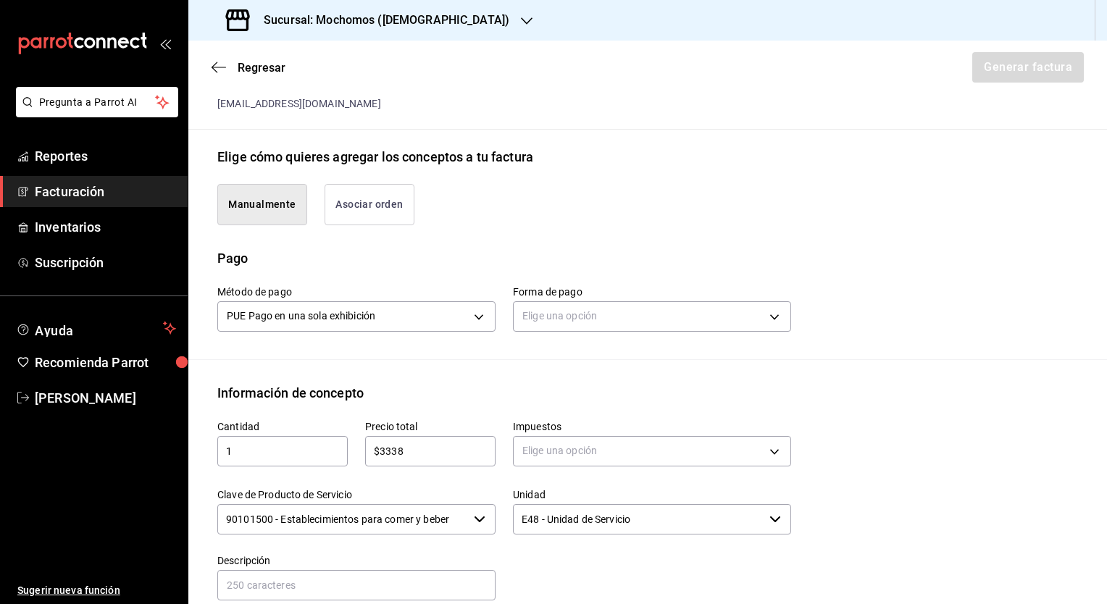
type input "$3338"
click at [537, 451] on body "Pregunta a Parrot AI Reportes Facturación Inventarios Suscripción Ayuda Recomie…" at bounding box center [553, 302] width 1107 height 604
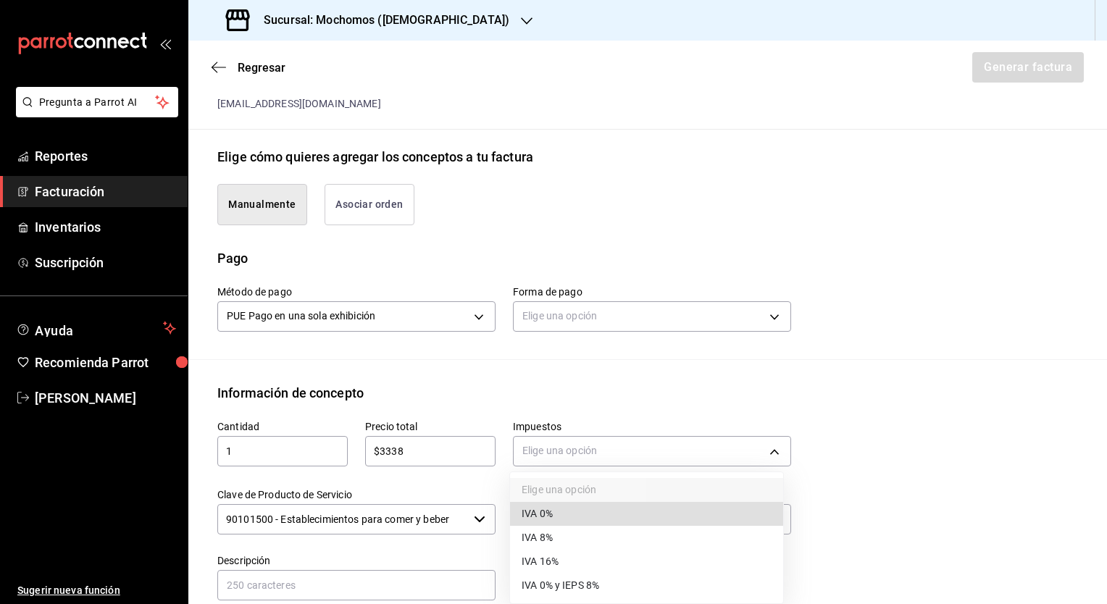
click at [534, 556] on span "IVA 16%" at bounding box center [539, 561] width 37 height 15
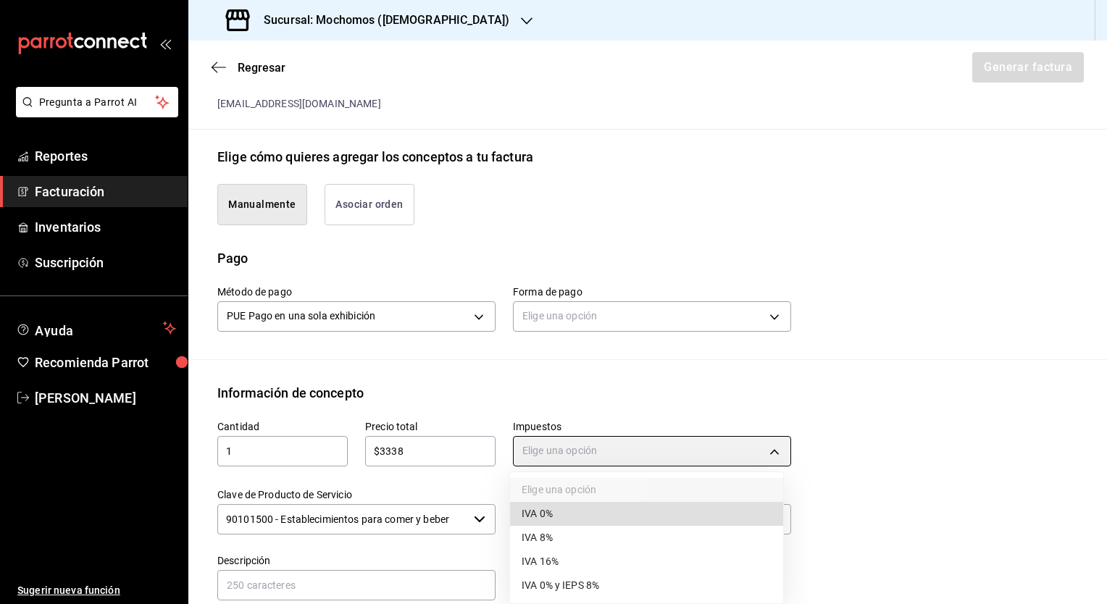
type input "IVA_16"
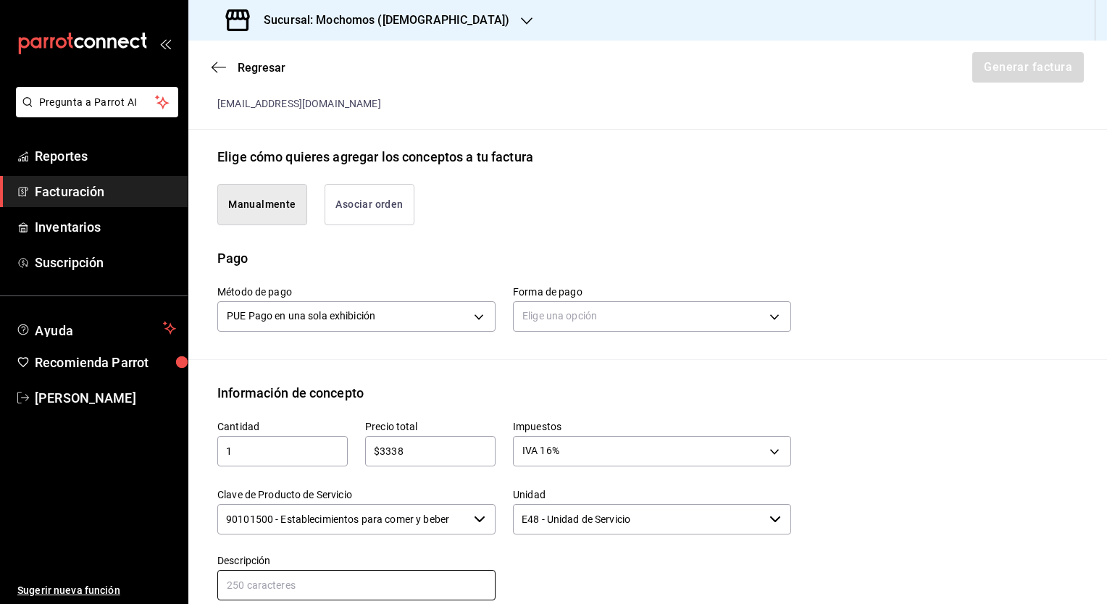
click at [290, 582] on input "text" at bounding box center [356, 585] width 278 height 30
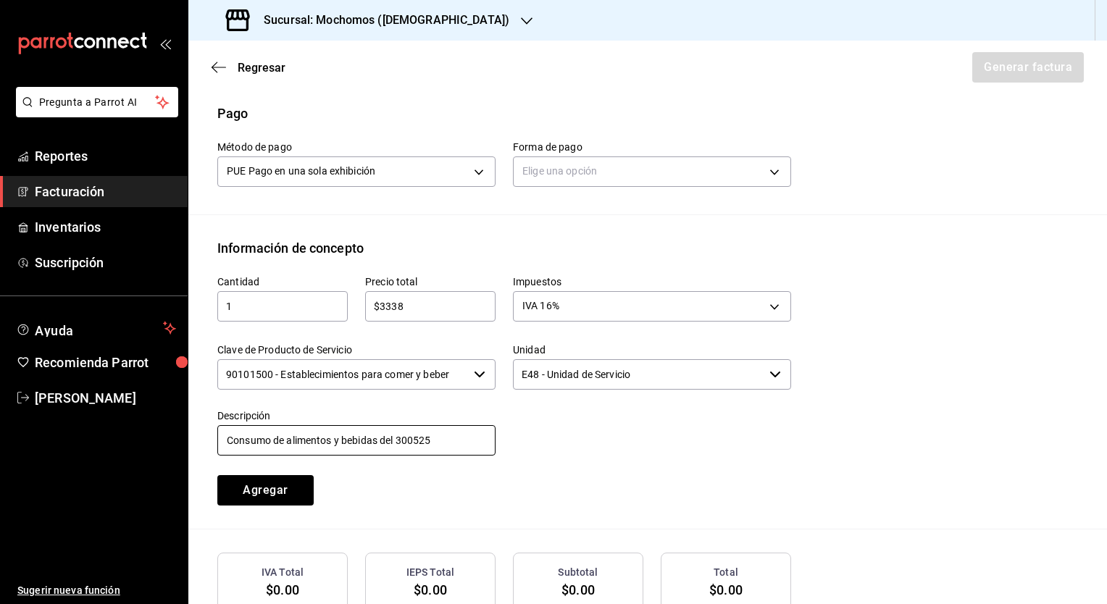
click at [420, 439] on input "Consumo de alimentos y bebidas del 300525" at bounding box center [356, 440] width 278 height 30
type input "Consumo de alimentos y bebidas del 290725"
click at [264, 491] on button "Agregar" at bounding box center [265, 490] width 96 height 30
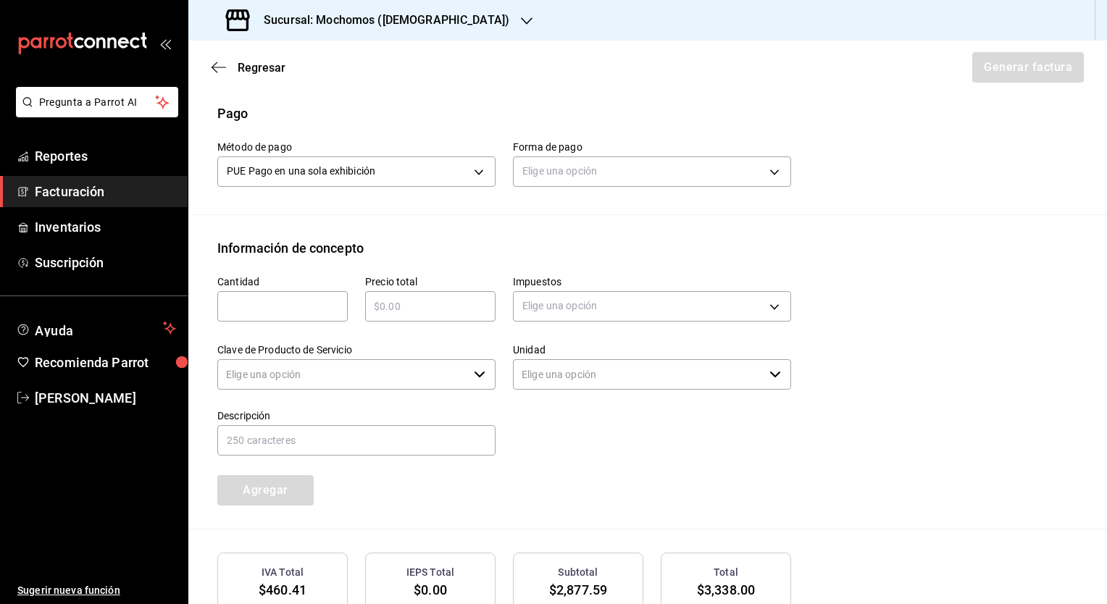
type input "90101500 - Establecimientos para comer y beber"
type input "E48 - Unidad de Servicio"
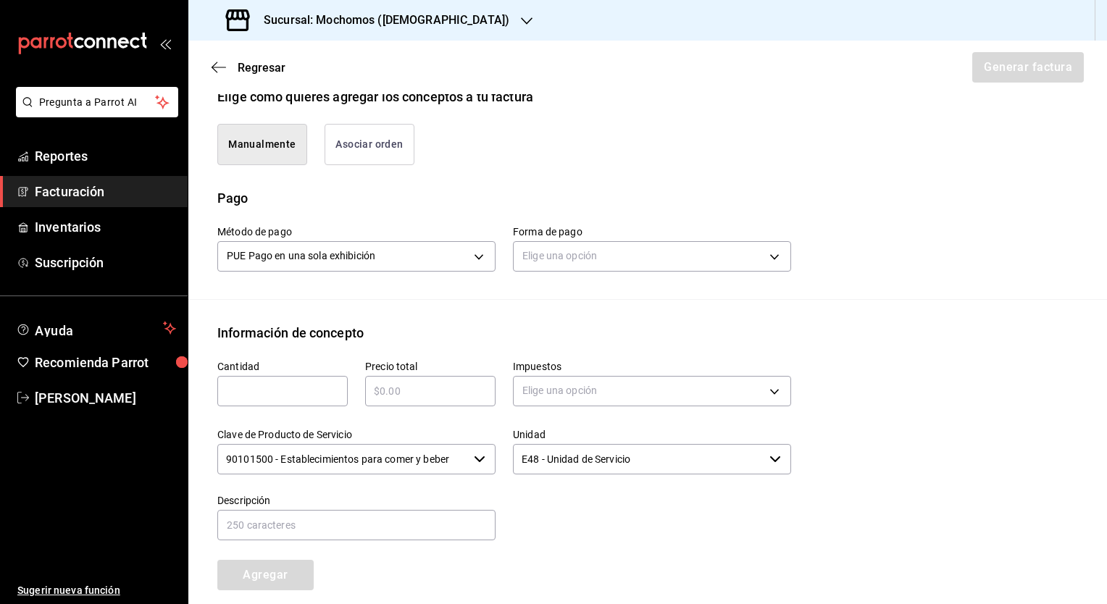
scroll to position [348, 0]
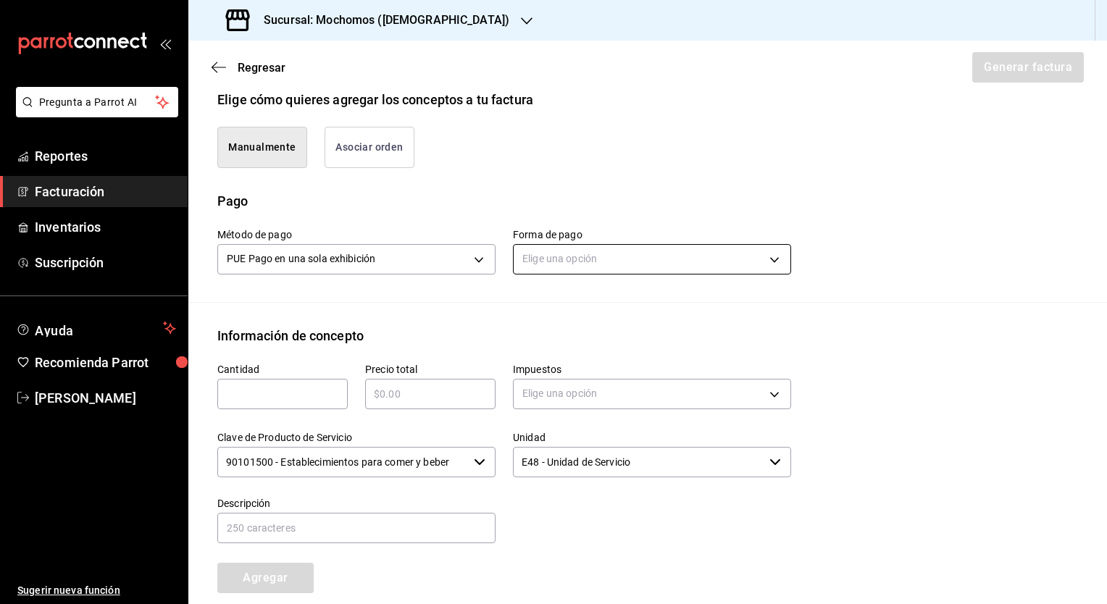
click at [574, 261] on body "Pregunta a Parrot AI Reportes Facturación Inventarios Suscripción Ayuda Recomie…" at bounding box center [553, 302] width 1107 height 604
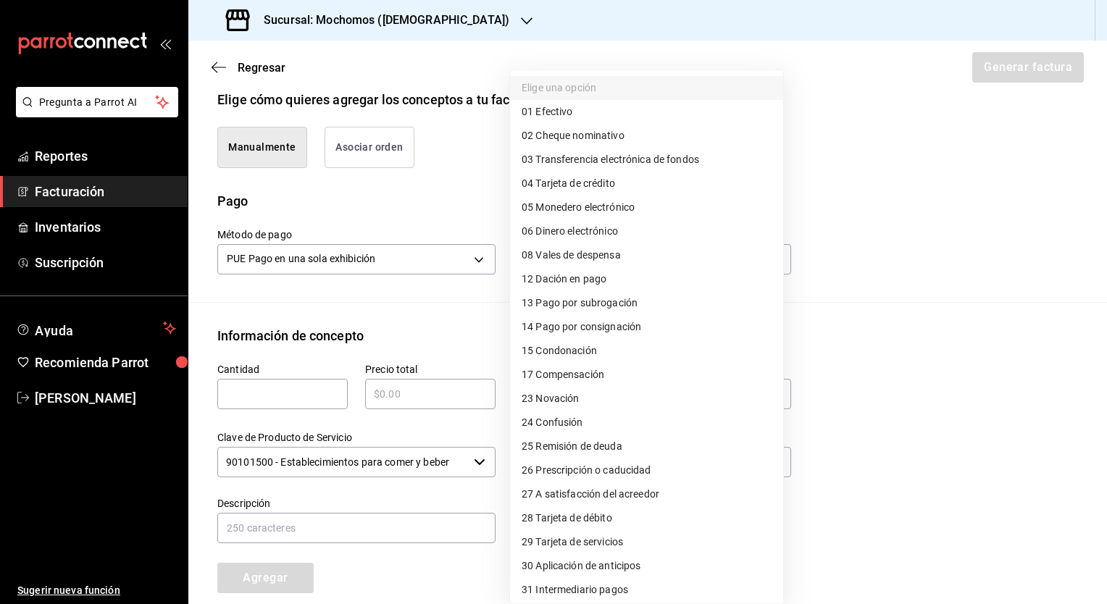
click at [568, 187] on span "04 Tarjeta de crédito" at bounding box center [567, 183] width 93 height 15
type input "04"
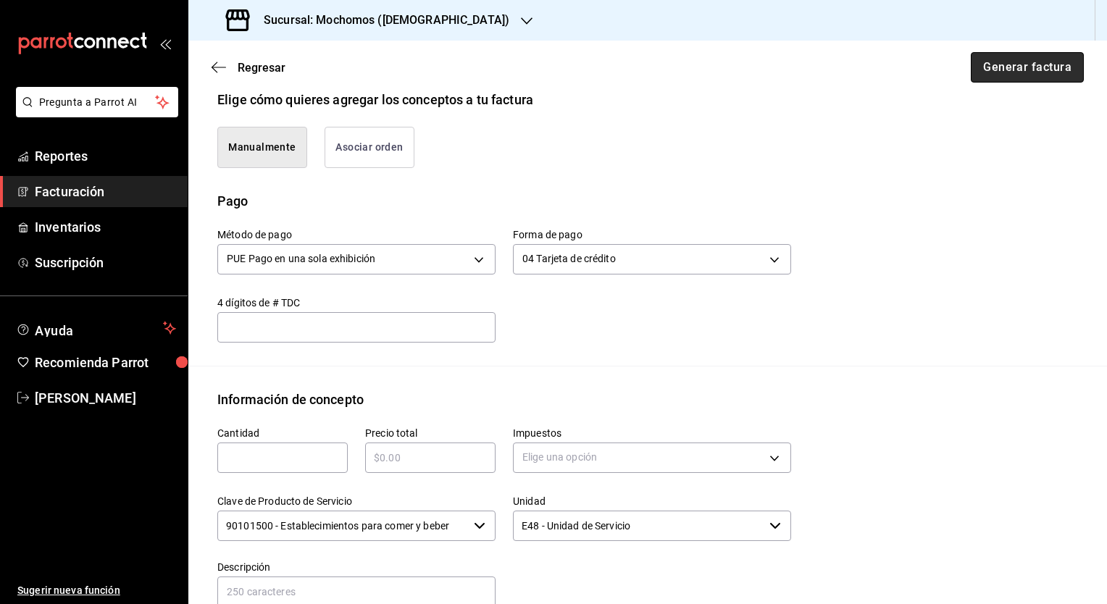
click at [992, 80] on button "Generar factura" at bounding box center [1027, 67] width 113 height 30
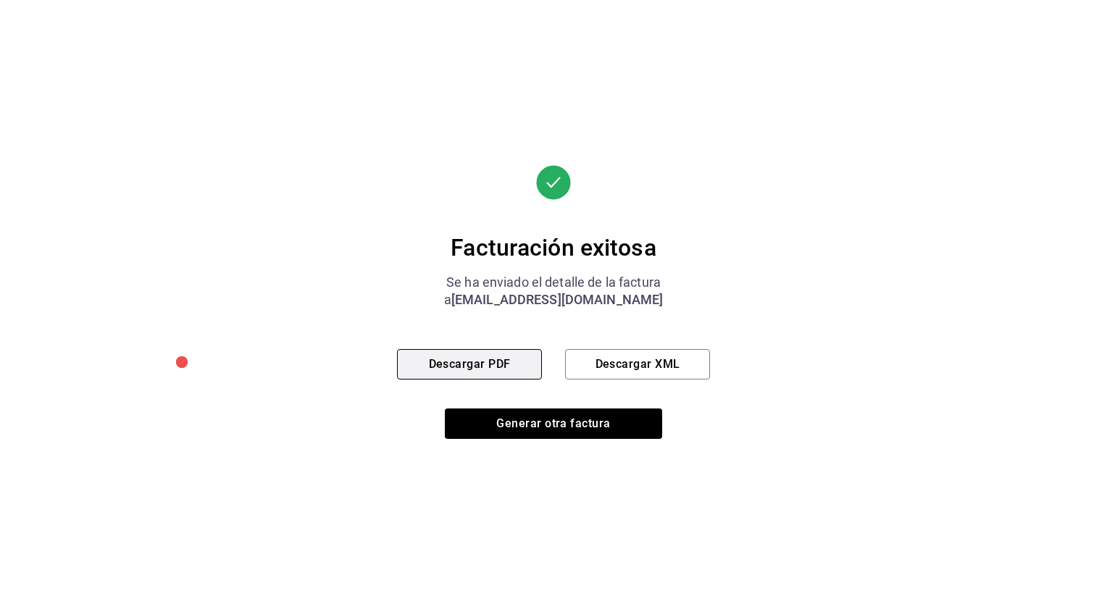
click at [461, 369] on button "Descargar PDF" at bounding box center [469, 364] width 145 height 30
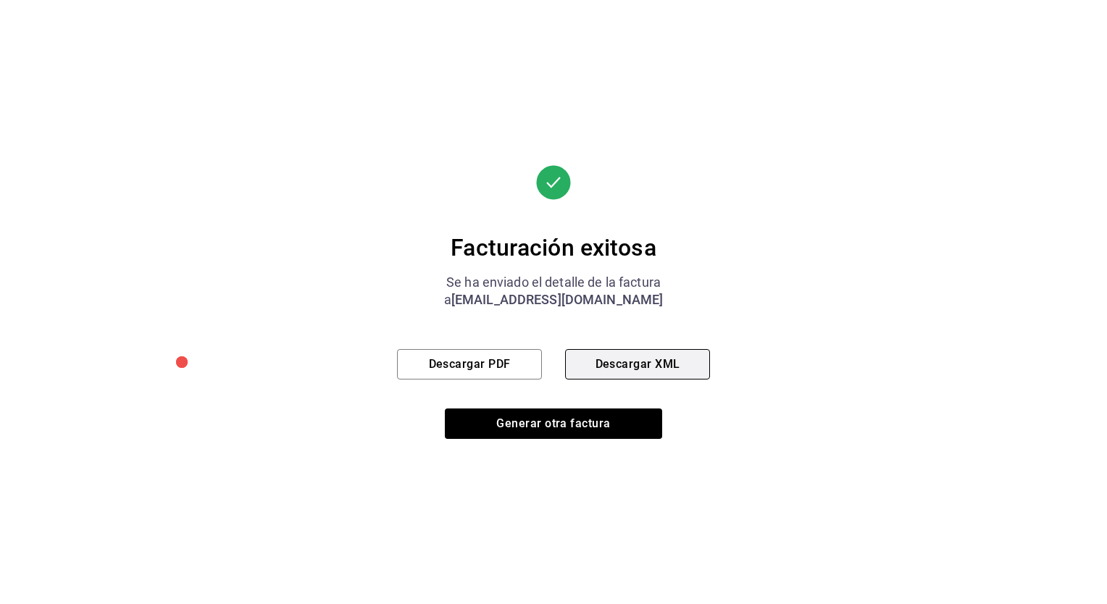
click at [602, 358] on button "Descargar XML" at bounding box center [637, 364] width 145 height 30
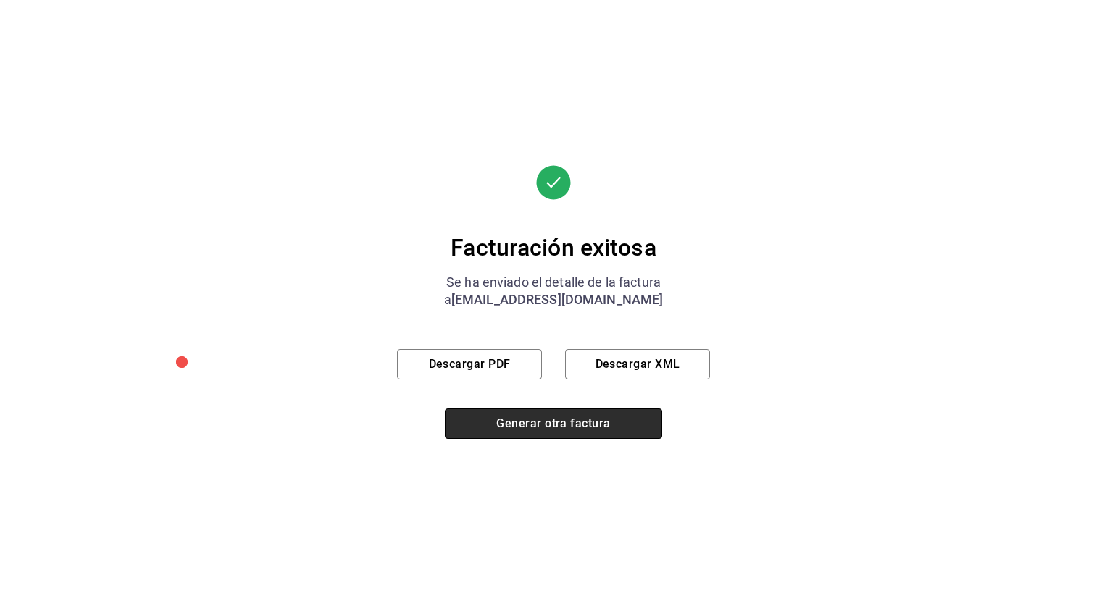
click at [503, 424] on button "Generar otra factura" at bounding box center [553, 424] width 217 height 30
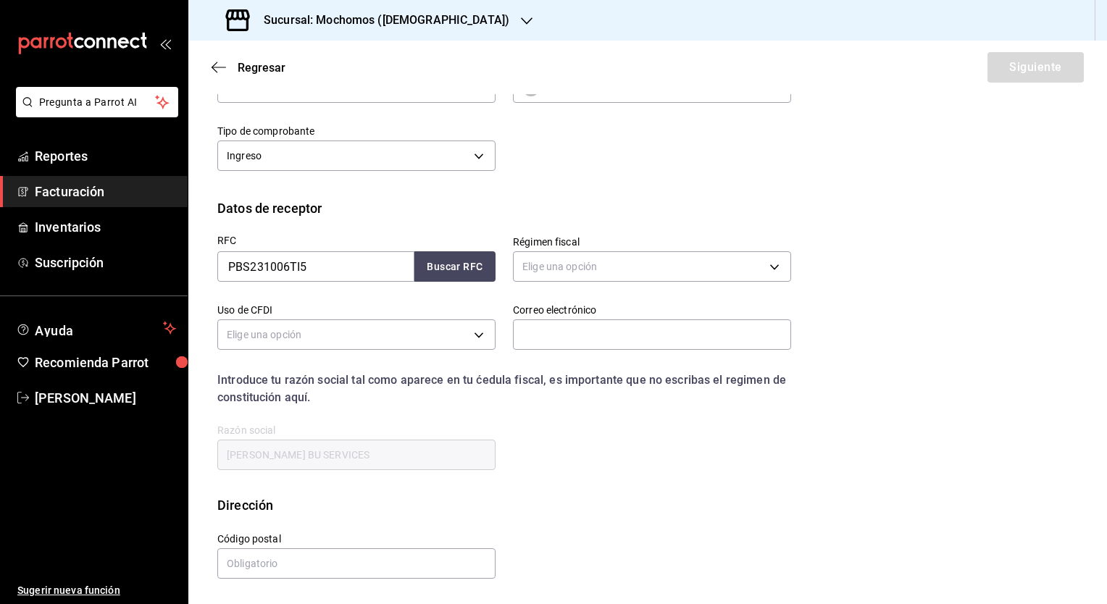
scroll to position [28, 0]
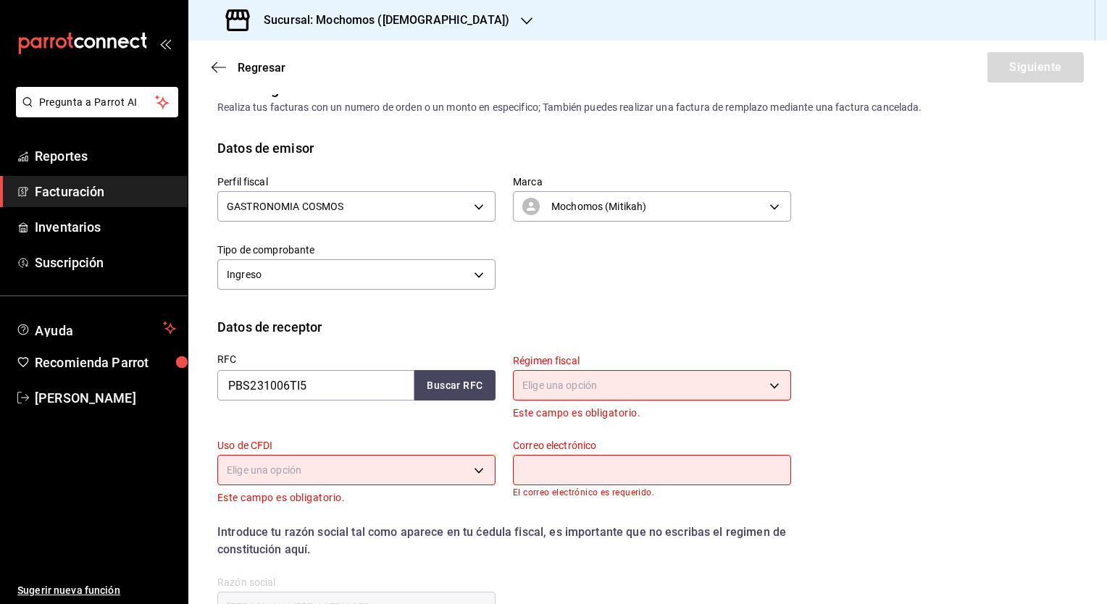
click at [371, 19] on h3 "Sucursal: Mochomos ([DEMOGRAPHIC_DATA])" at bounding box center [380, 20] width 257 height 17
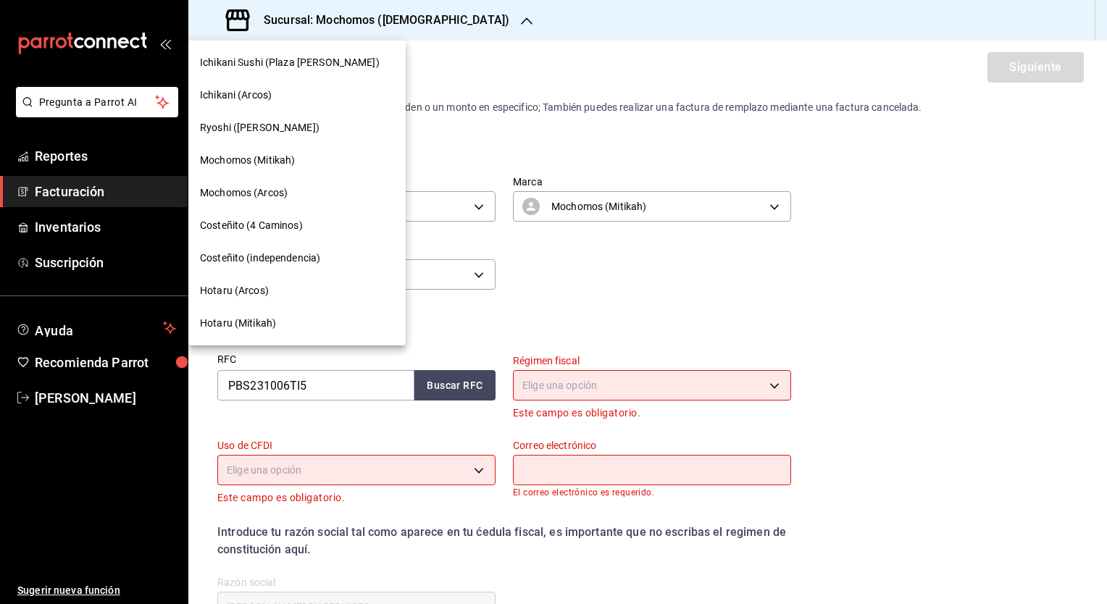
click at [227, 322] on span "Hotaru (Mitikah)" at bounding box center [238, 323] width 76 height 15
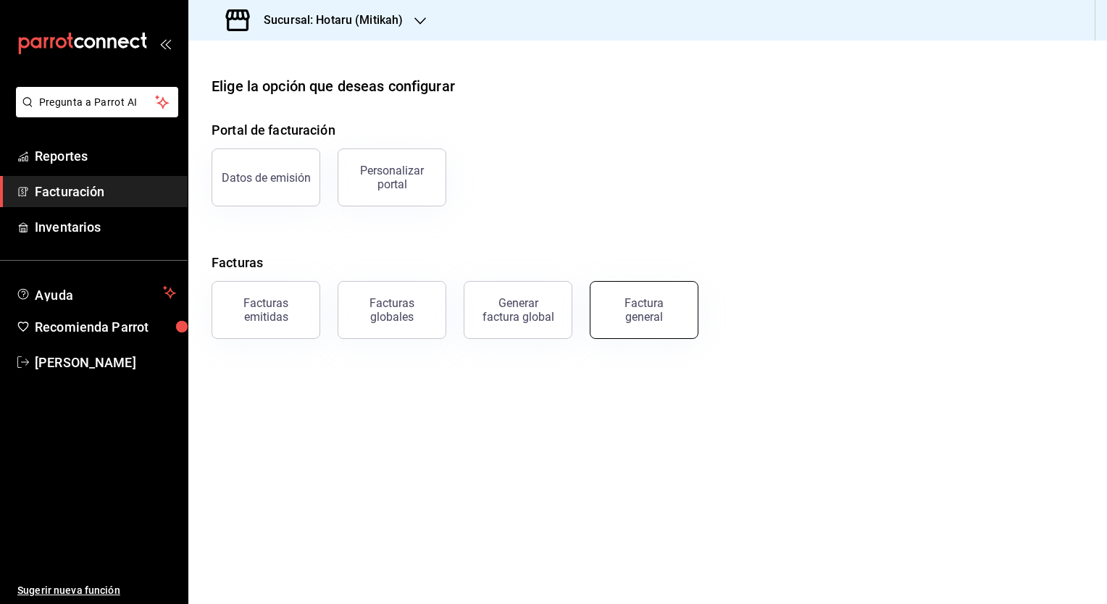
click at [637, 314] on div "Factura general" at bounding box center [644, 310] width 72 height 28
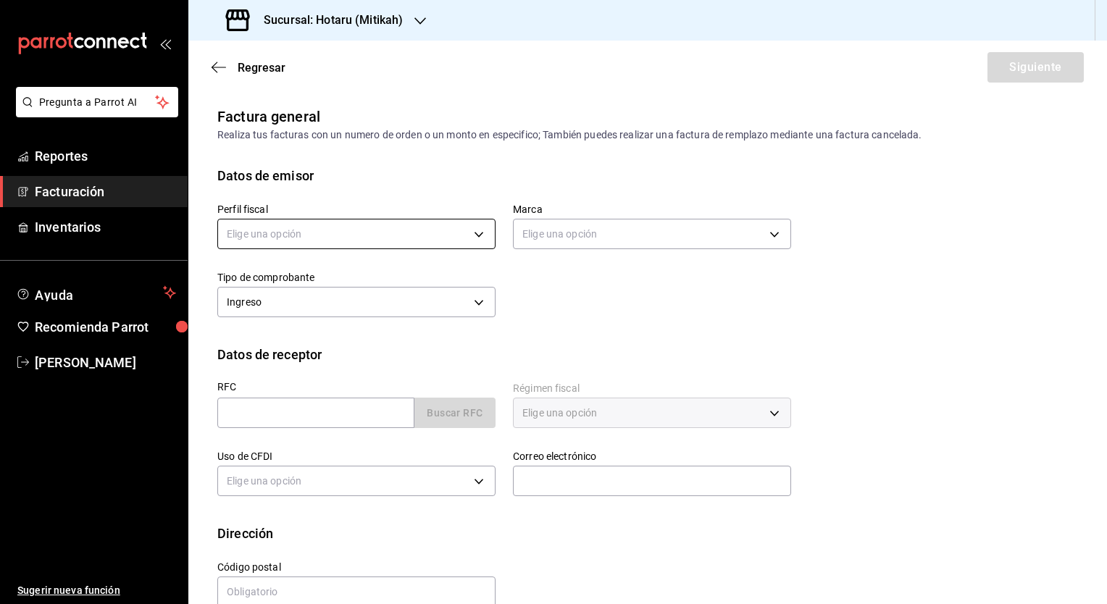
click at [345, 239] on body "Pregunta a Parrot AI Reportes Facturación Inventarios Ayuda Recomienda Parrot […" at bounding box center [553, 302] width 1107 height 604
click at [314, 311] on li "JAPAN BAR" at bounding box center [354, 307] width 273 height 27
type input "574eb26e-7380-4f63-90b4-cdca3d52c3b4"
type input "d84d5940-0e8c-40c5-88cd-2414b97e757c"
click at [271, 430] on div "RFC Buscar RFC" at bounding box center [348, 398] width 296 height 68
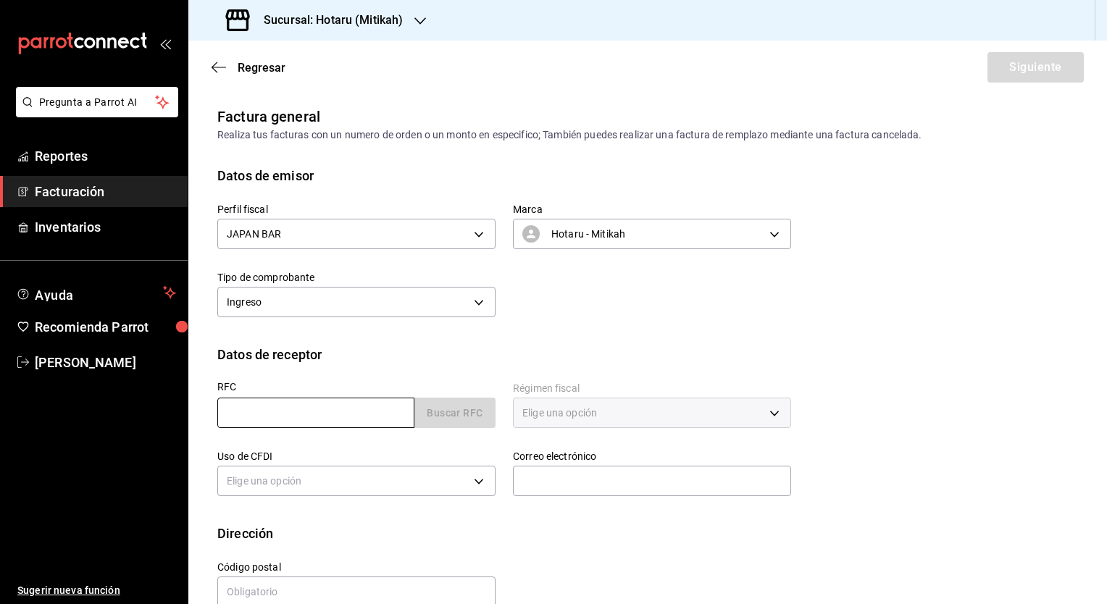
click at [272, 419] on input "text" at bounding box center [315, 413] width 197 height 30
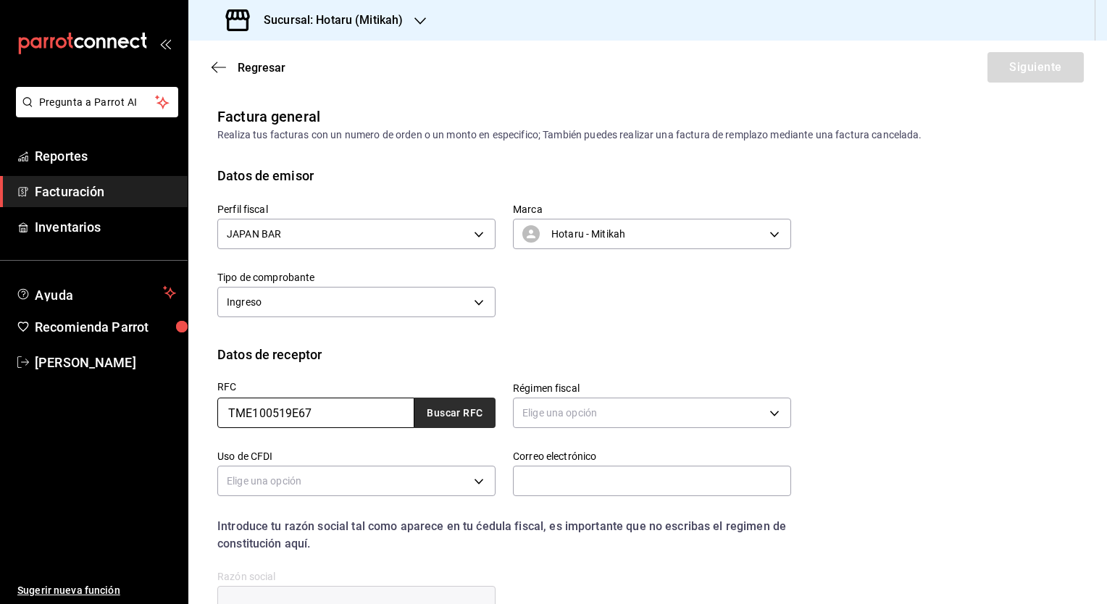
type input "TME100519E67"
click at [445, 407] on button "Buscar RFC" at bounding box center [454, 413] width 81 height 30
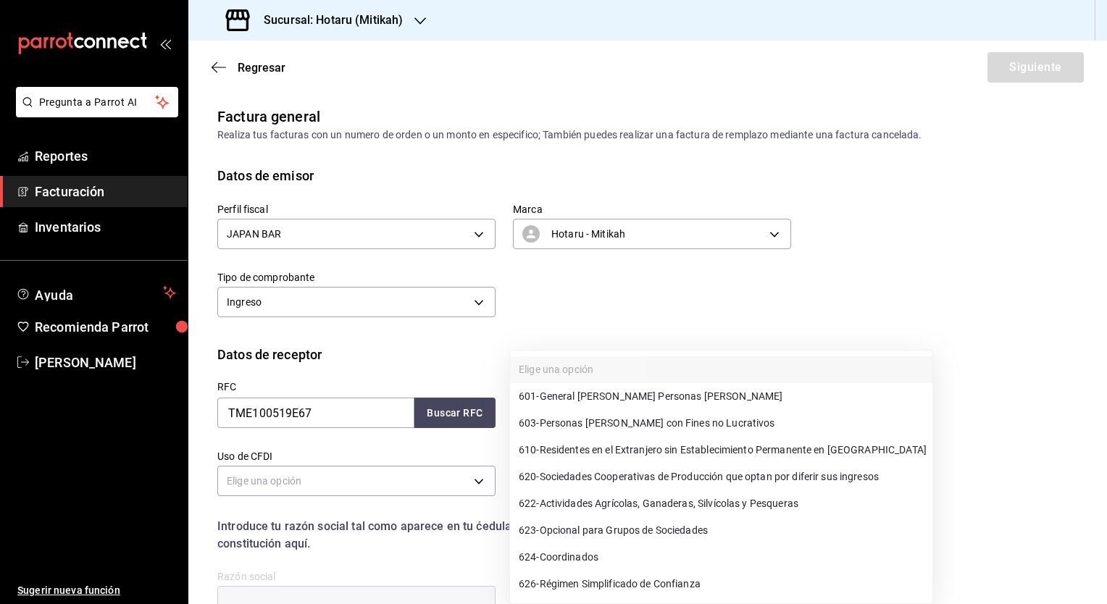
click at [556, 408] on body "Pregunta a Parrot AI Reportes Facturación Inventarios Ayuda Recomienda Parrot […" at bounding box center [553, 302] width 1107 height 604
click at [574, 398] on span "601 - General [PERSON_NAME] Personas [PERSON_NAME]" at bounding box center [651, 396] width 264 height 15
type input "601"
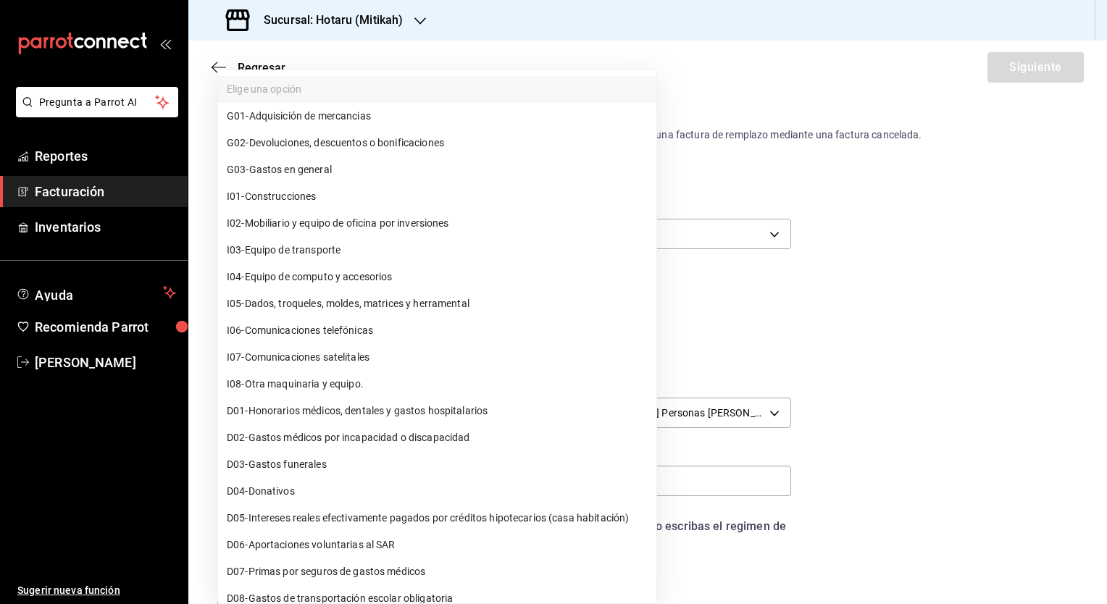
click at [302, 487] on body "Pregunta a Parrot AI Reportes Facturación Inventarios Ayuda Recomienda Parrot […" at bounding box center [553, 302] width 1107 height 604
click at [336, 167] on li "G03 - Gastos en general" at bounding box center [437, 169] width 438 height 27
type input "G03"
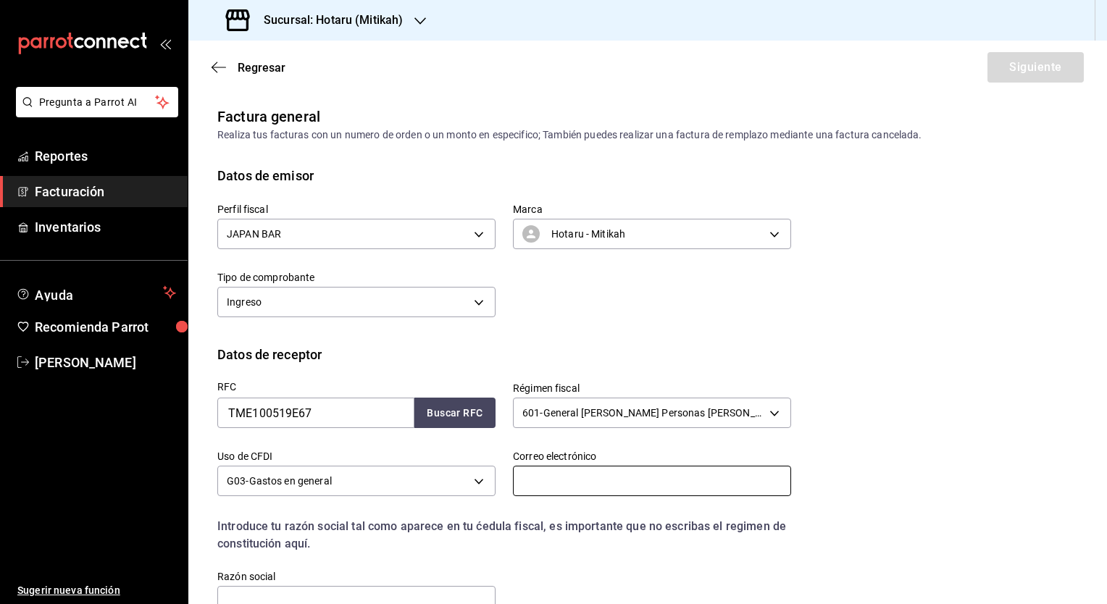
click at [558, 481] on input "text" at bounding box center [652, 481] width 278 height 30
paste input "[PERSON_NAME][EMAIL_ADDRESS][PERSON_NAME][DOMAIN_NAME]"
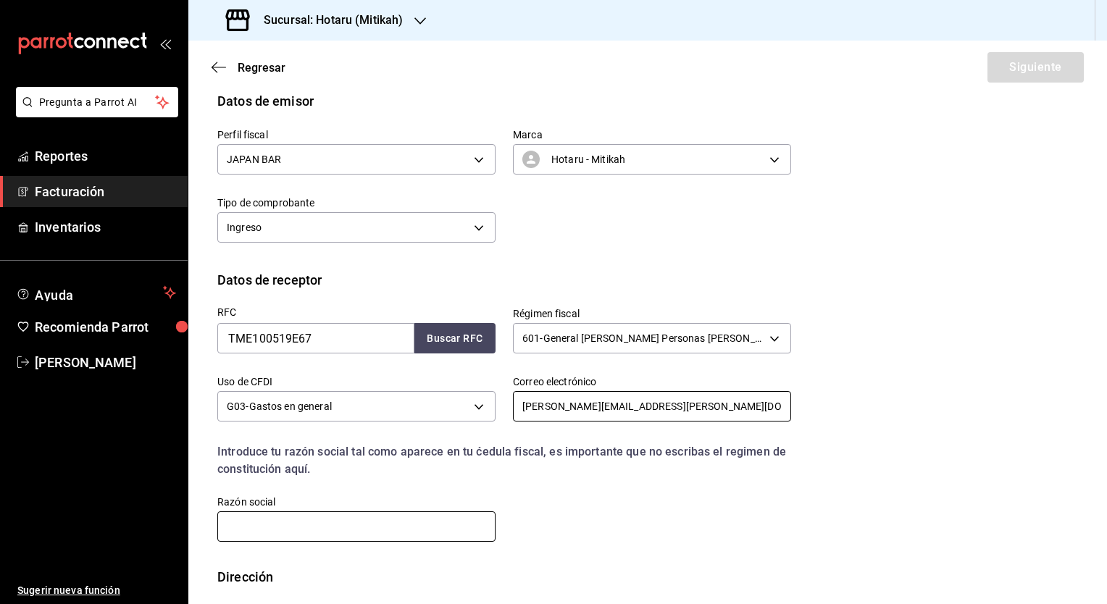
scroll to position [145, 0]
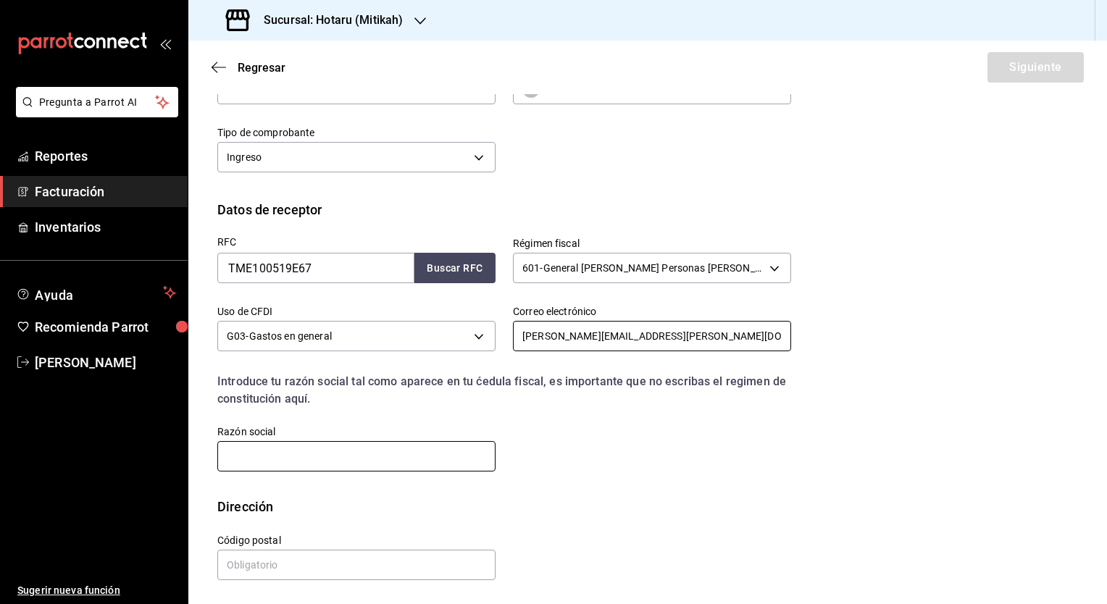
type input "[PERSON_NAME][EMAIL_ADDRESS][PERSON_NAME][DOMAIN_NAME]"
click at [298, 464] on input "text" at bounding box center [356, 456] width 278 height 30
type input "TROX [GEOGRAPHIC_DATA]"
click at [277, 562] on input "text" at bounding box center [356, 565] width 278 height 30
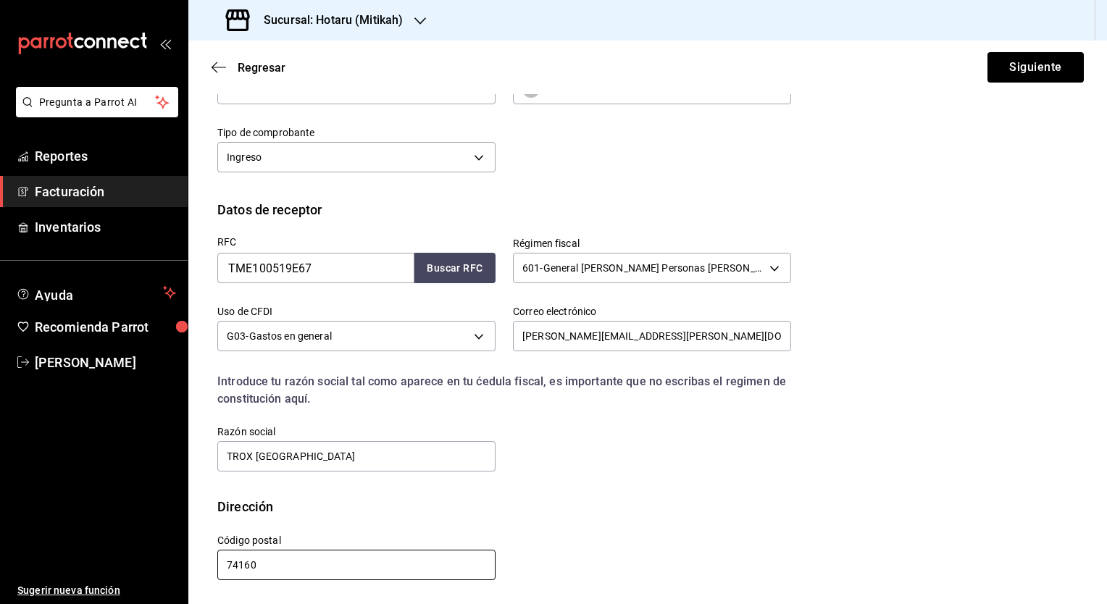
type input "74160"
click at [996, 72] on button "Siguiente" at bounding box center [1035, 67] width 96 height 30
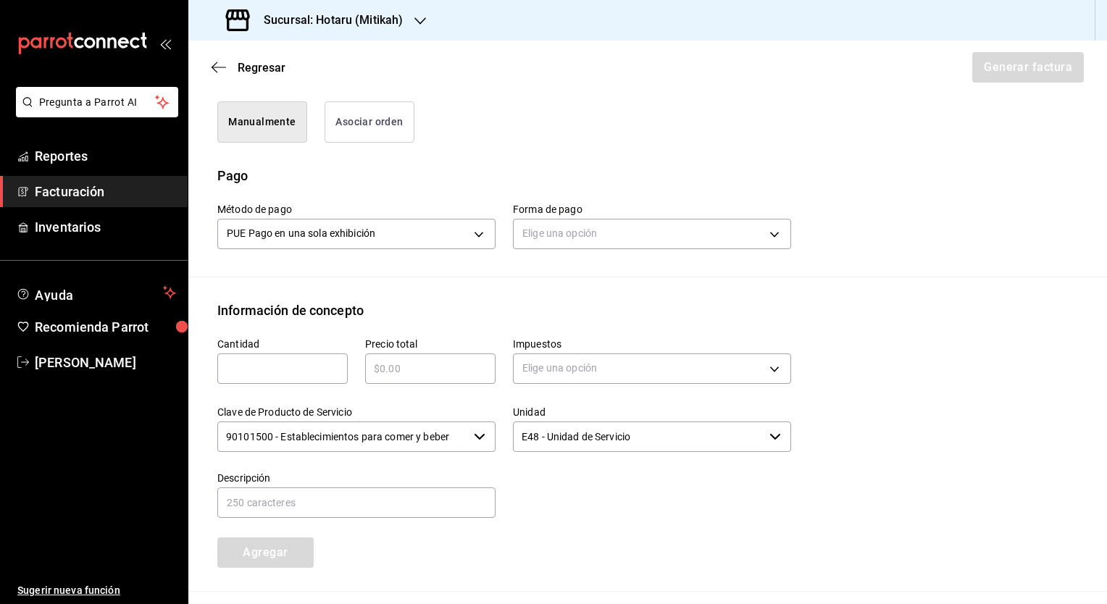
scroll to position [435, 0]
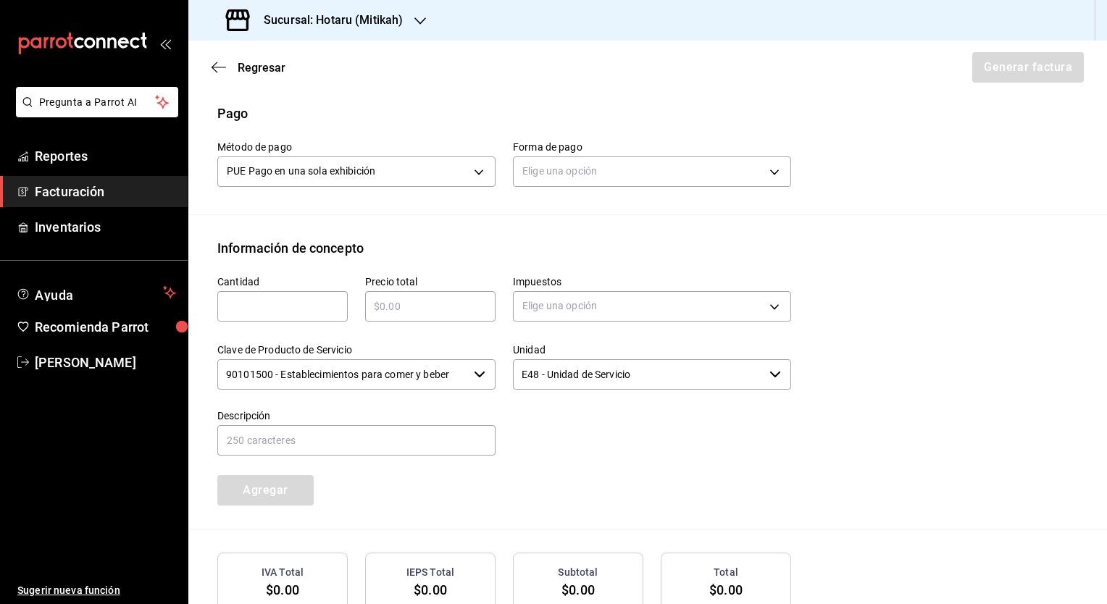
click at [261, 308] on input "text" at bounding box center [282, 306] width 130 height 17
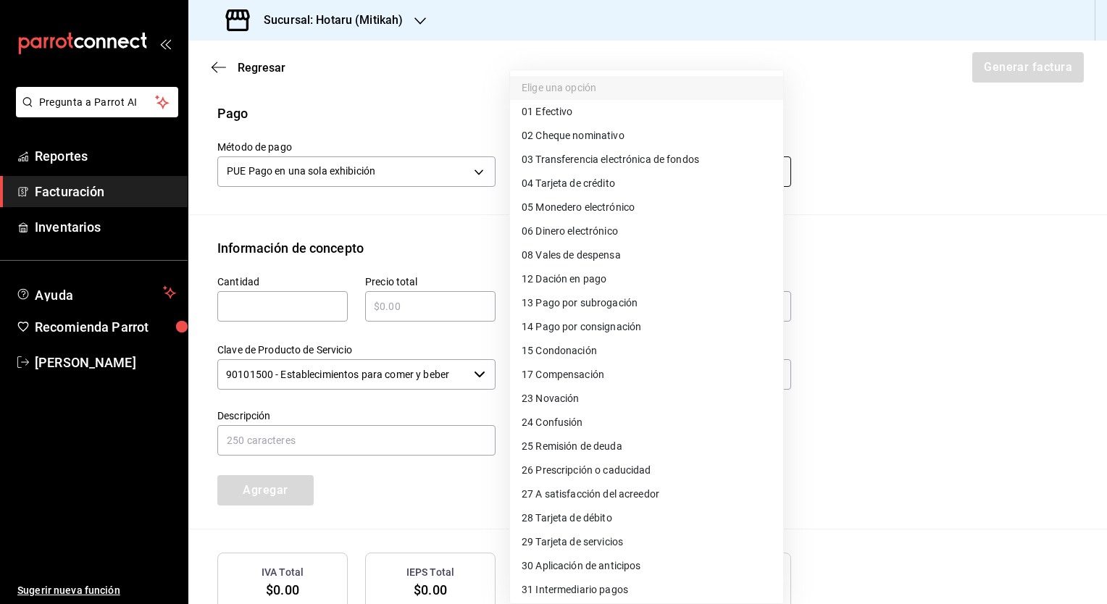
click at [566, 180] on body "Pregunta a Parrot AI Reportes Facturación Inventarios Ayuda Recomienda Parrot […" at bounding box center [553, 302] width 1107 height 604
click at [574, 189] on span "04 Tarjeta de crédito" at bounding box center [567, 183] width 93 height 15
type input "04"
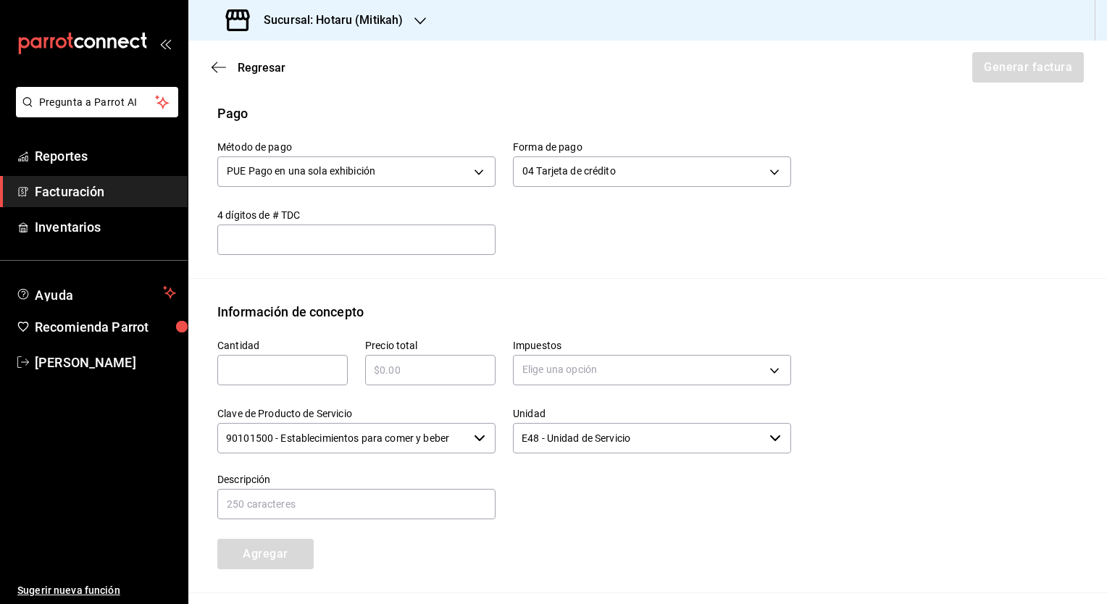
click at [306, 367] on input "text" at bounding box center [282, 369] width 130 height 17
type input "1"
type input "$2237"
type input "IVA_16"
type input "Consumo de alimentos y bebidas del 010825"
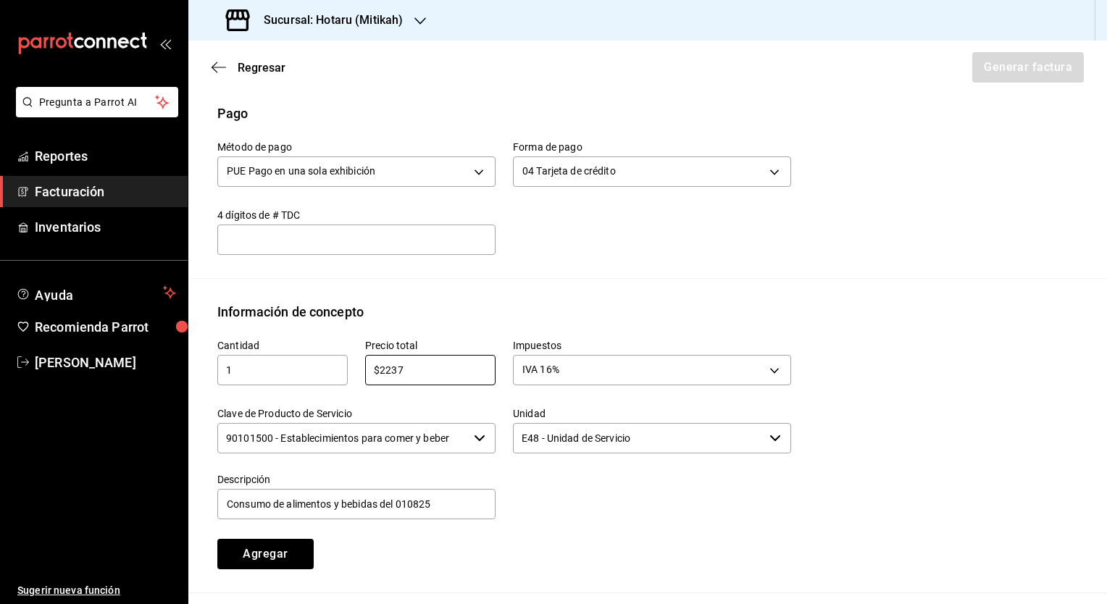
drag, startPoint x: 441, startPoint y: 368, endPoint x: 232, endPoint y: 338, distance: 211.5
click at [232, 338] on div "Cantidad 1 ​ Precio total $2237 ​ Impuestos IVA 16% IVA_16 Clave de Producto de…" at bounding box center [495, 446] width 591 height 248
type input "$1800"
click at [266, 555] on button "Agregar" at bounding box center [265, 554] width 96 height 30
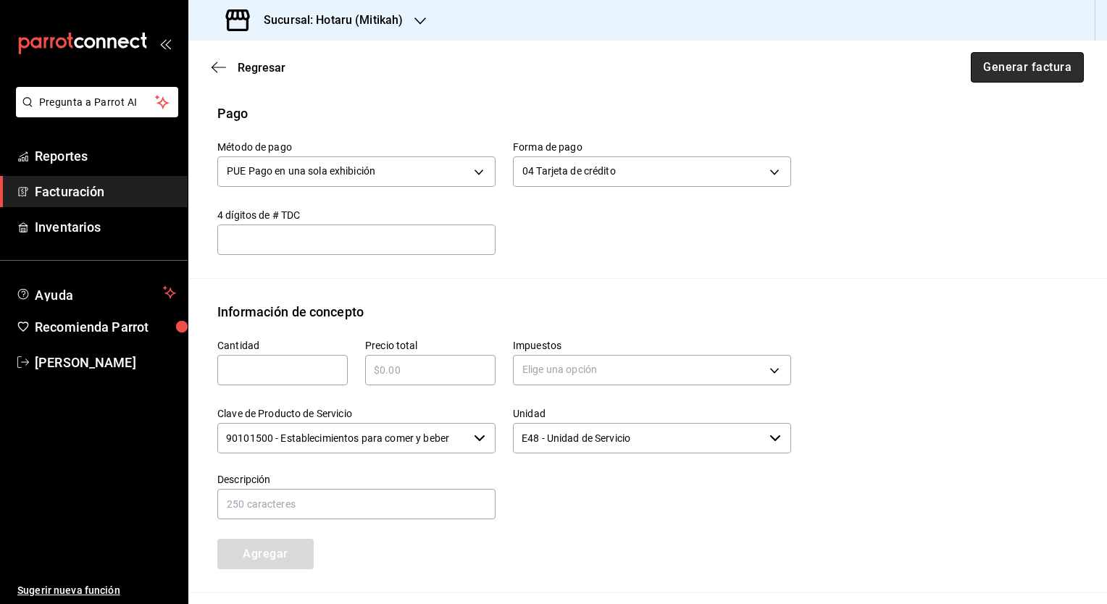
click at [1010, 71] on button "Generar factura" at bounding box center [1027, 67] width 113 height 30
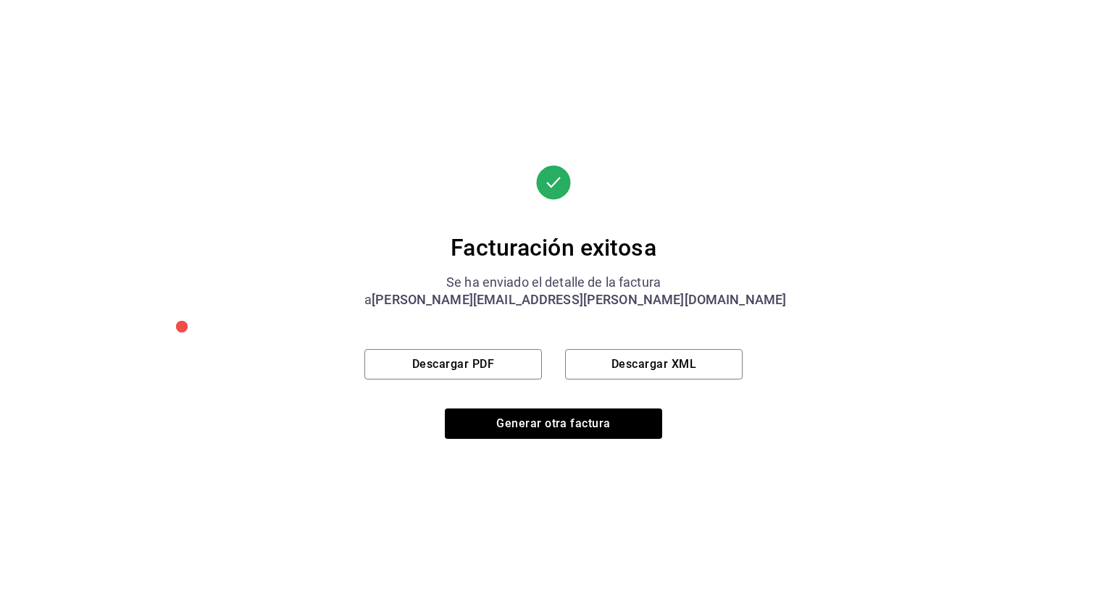
click at [430, 380] on div "Facturación exitosa Se ha enviado el detalle de la factura a [EMAIL_ADDRESS][PE…" at bounding box center [553, 302] width 378 height 274
click at [435, 372] on button "Descargar PDF" at bounding box center [452, 364] width 177 height 30
click at [614, 368] on button "Descargar XML" at bounding box center [653, 364] width 177 height 30
click at [570, 435] on button "Generar otra factura" at bounding box center [553, 424] width 217 height 30
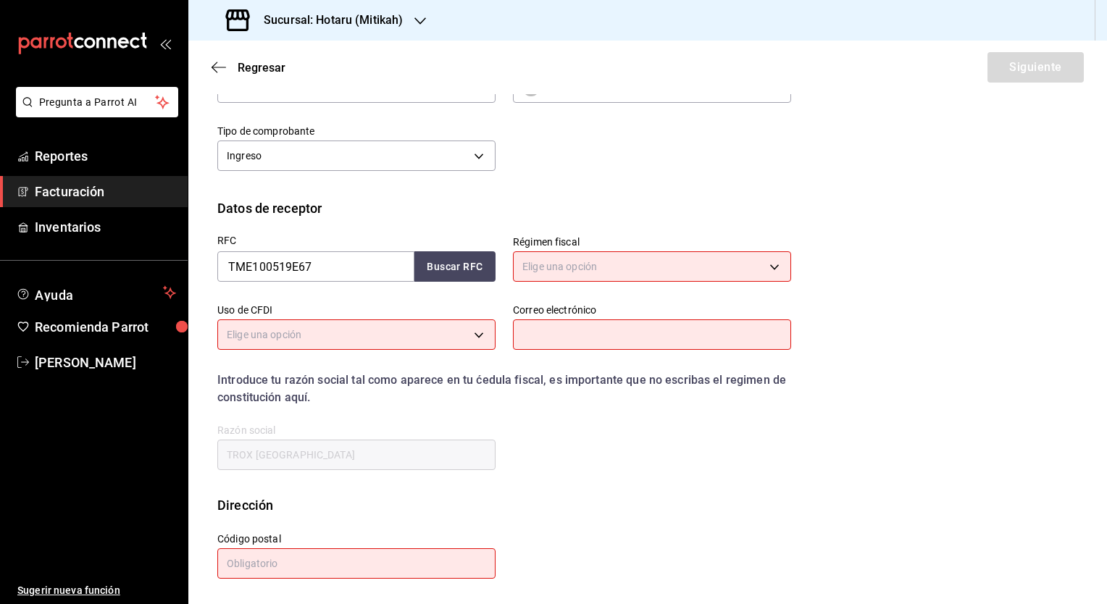
scroll to position [28, 0]
